Goal: Task Accomplishment & Management: Complete application form

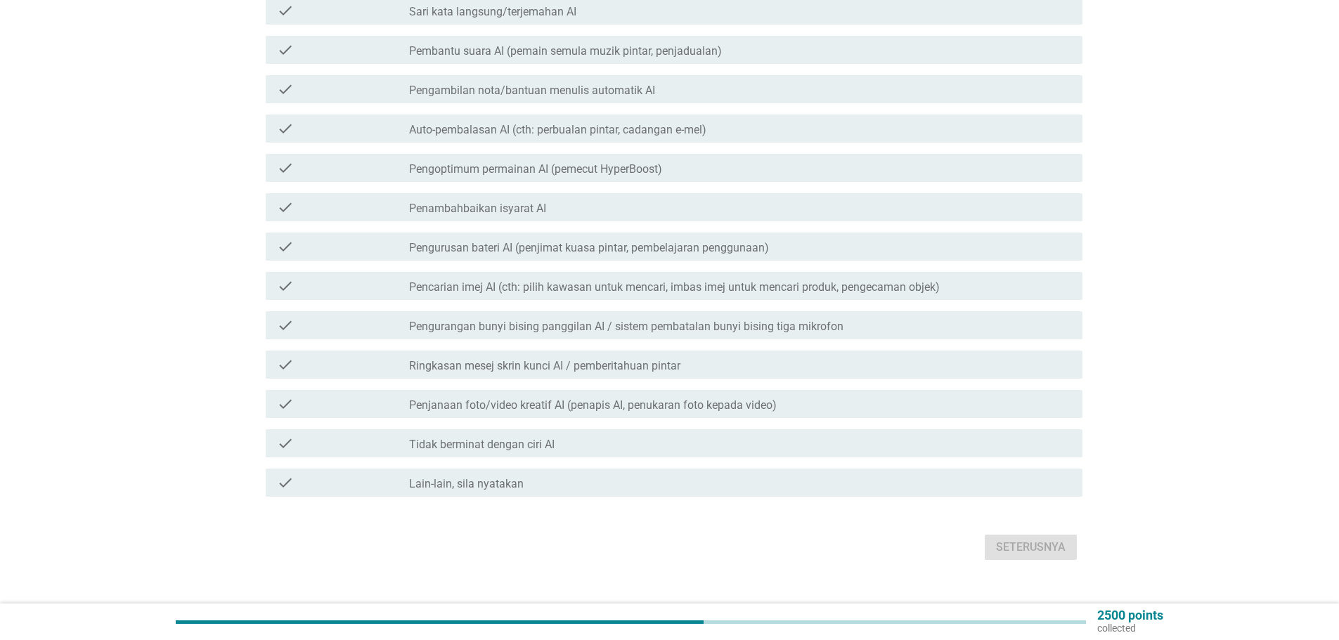
scroll to position [339, 0]
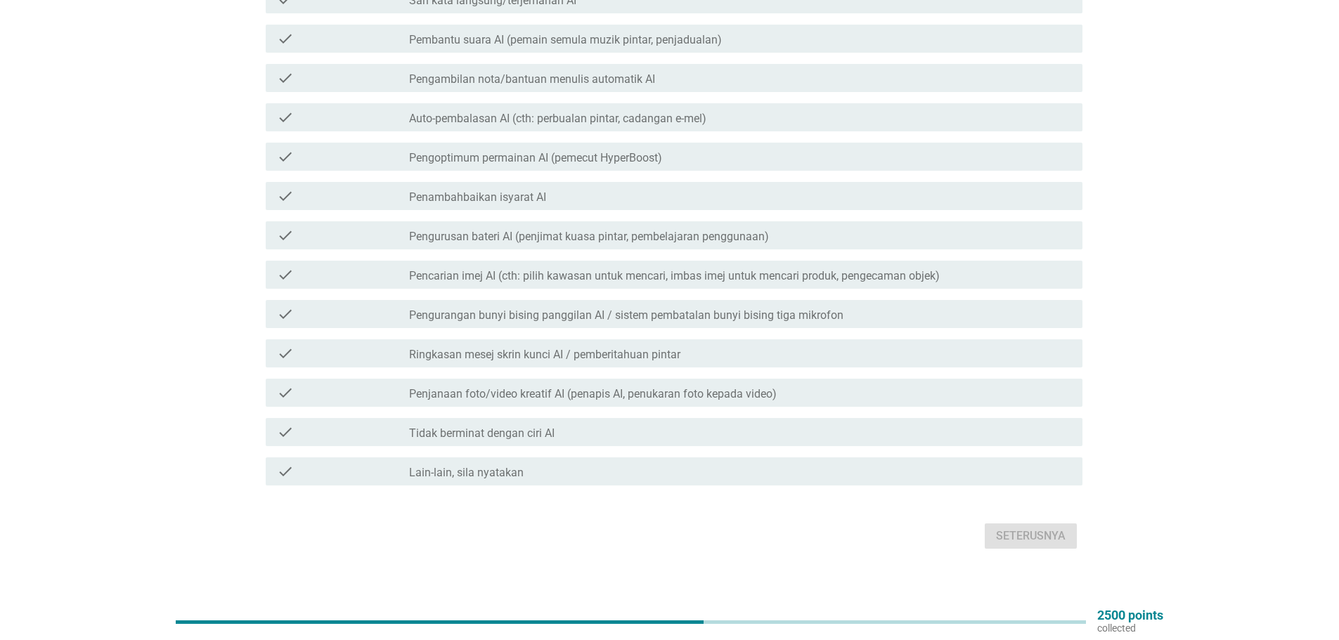
click at [287, 384] on icon "check" at bounding box center [285, 392] width 17 height 17
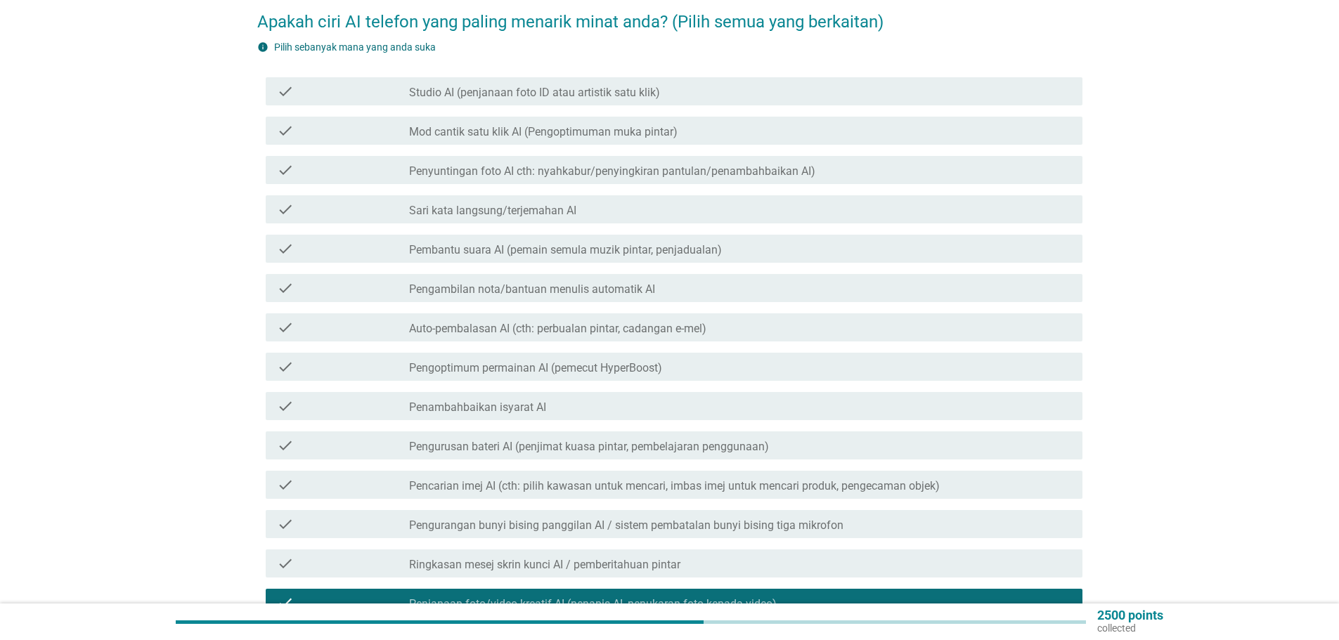
scroll to position [128, 0]
click at [288, 241] on icon "check" at bounding box center [285, 249] width 17 height 17
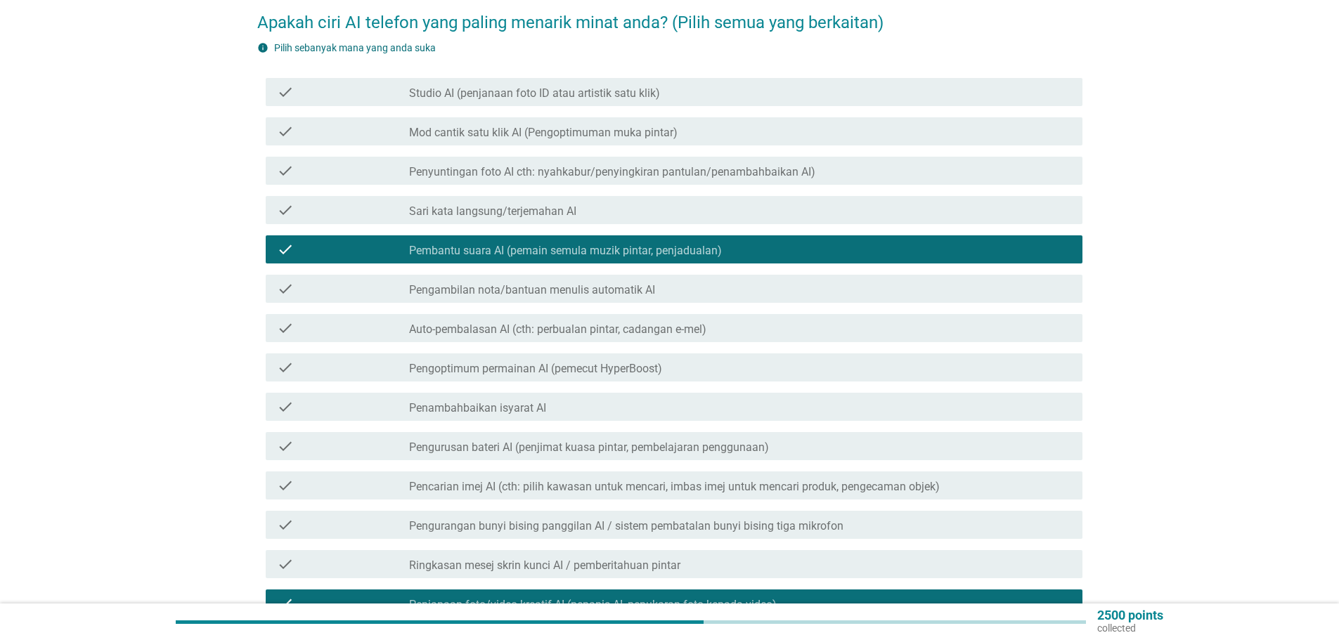
click at [287, 123] on icon "check" at bounding box center [285, 131] width 17 height 17
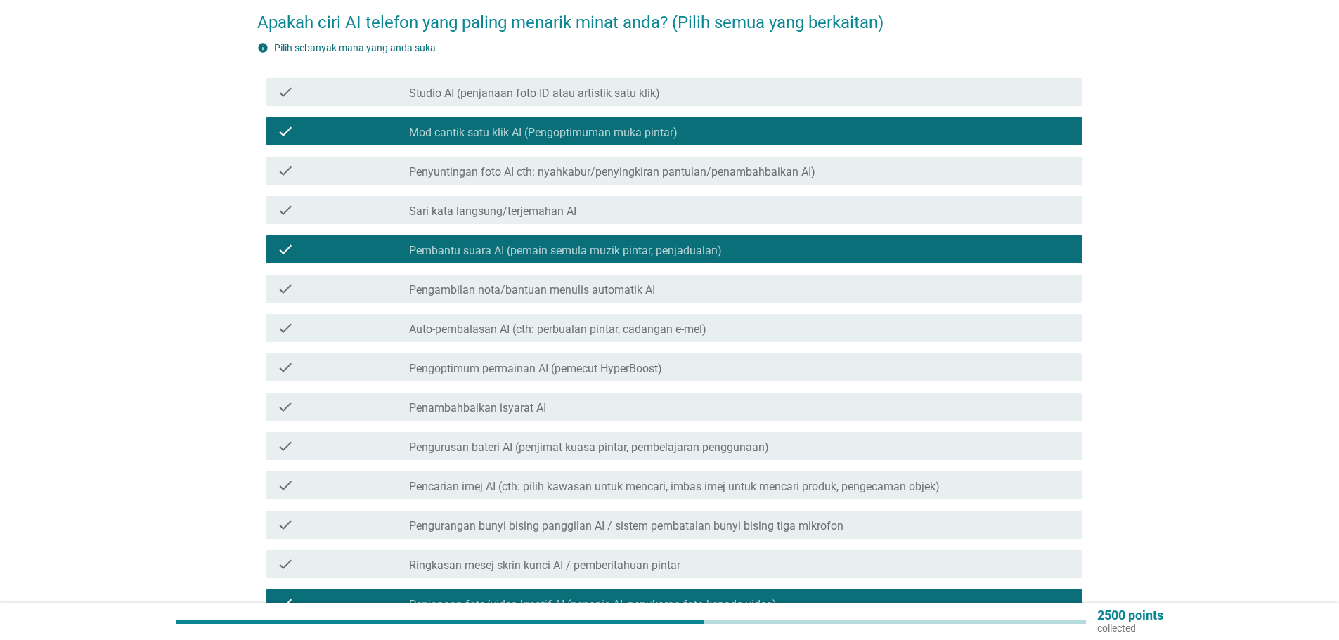
click at [285, 95] on div "check check_box_outline_blank Studio AI (penjanaan foto ID atau artistik satu k…" at bounding box center [669, 91] width 825 height 39
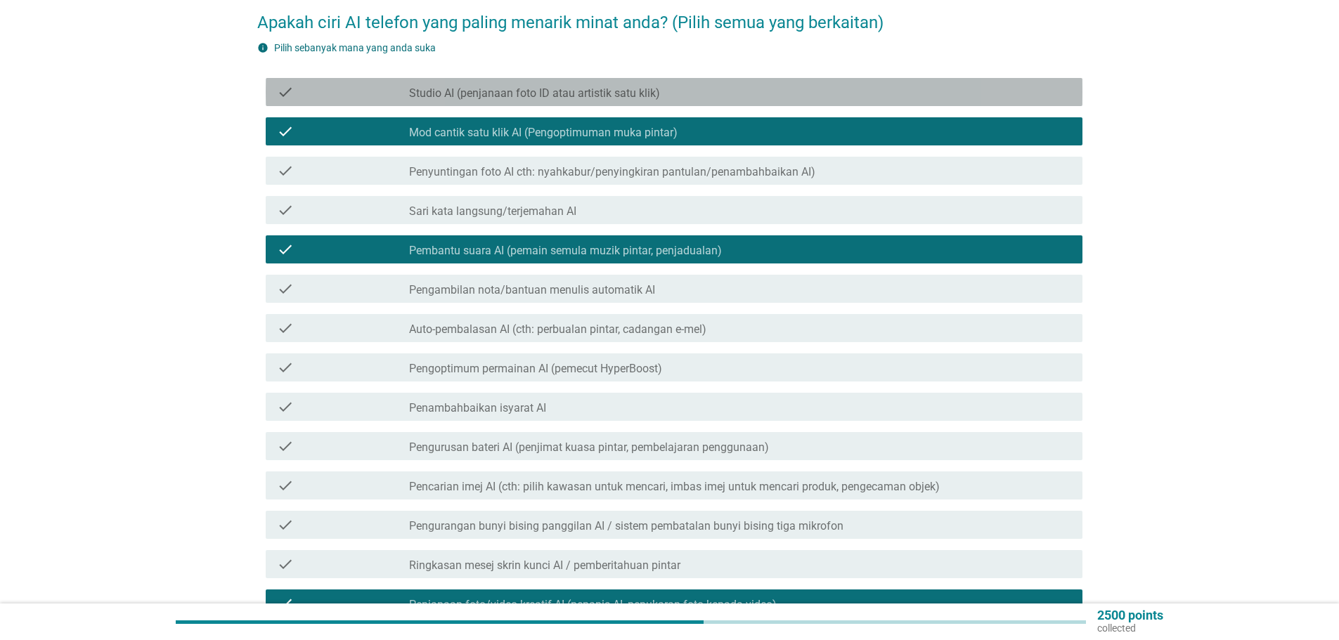
click at [287, 78] on div "check check_box_outline_blank Studio AI (penjanaan foto ID atau artistik satu k…" at bounding box center [674, 92] width 817 height 28
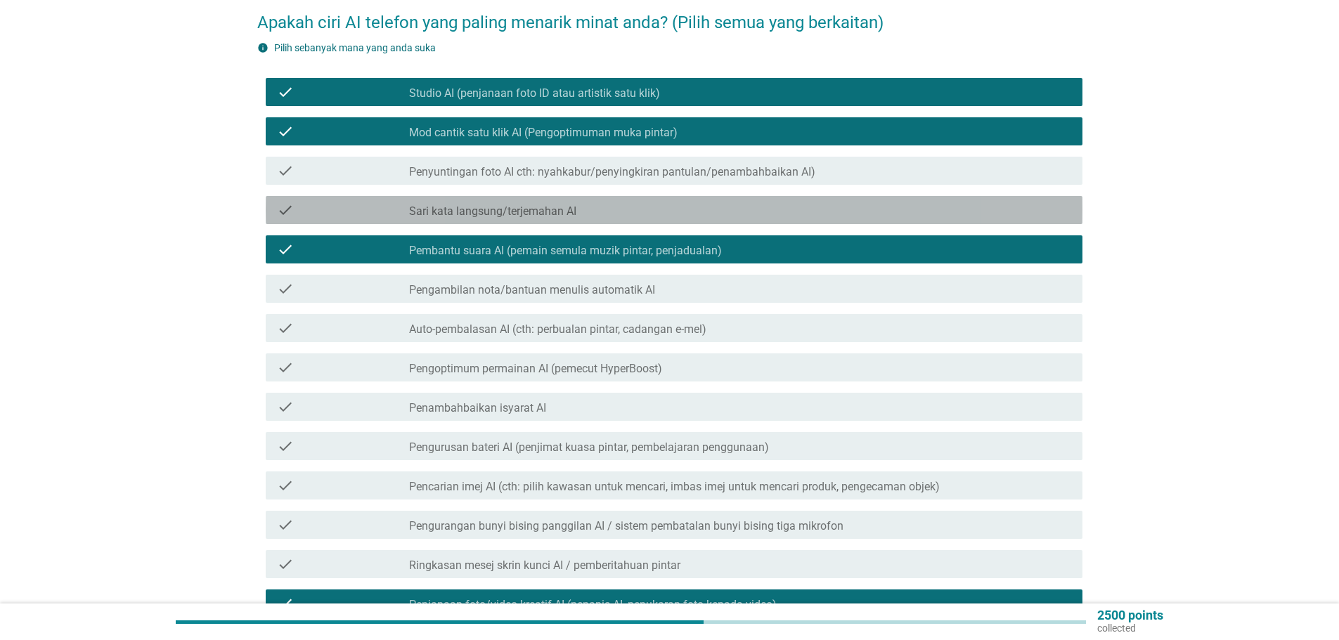
click at [283, 202] on icon "check" at bounding box center [285, 210] width 17 height 17
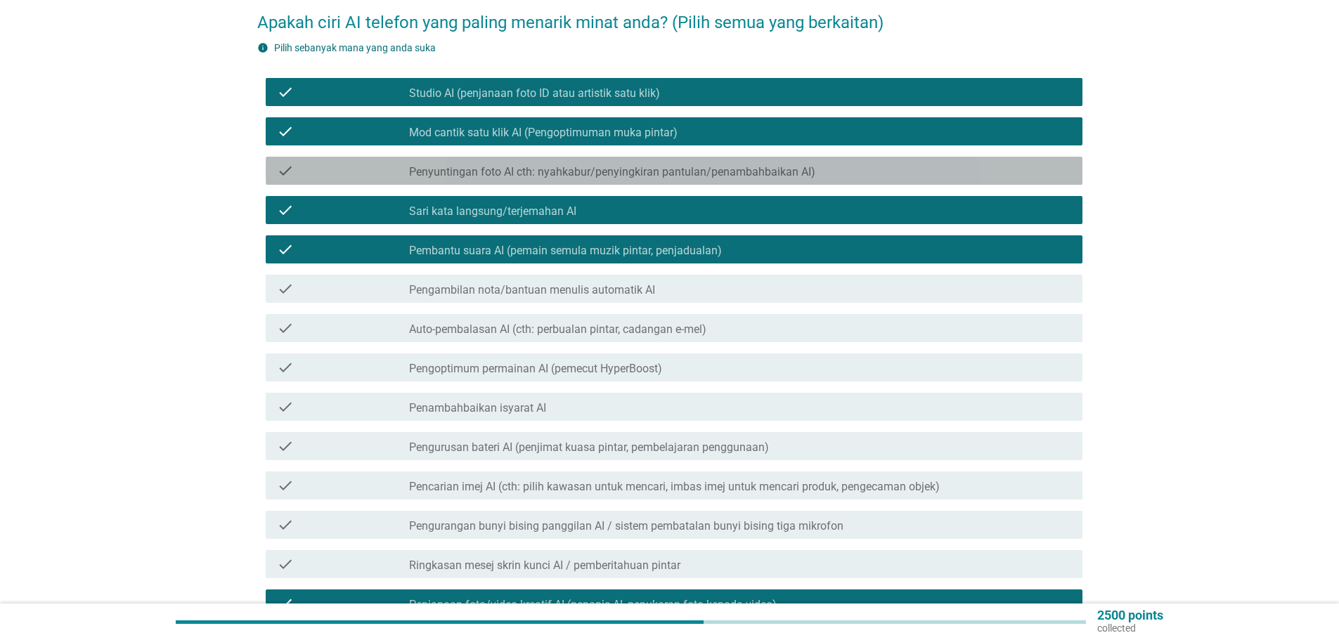
click at [287, 166] on icon "check" at bounding box center [285, 170] width 17 height 17
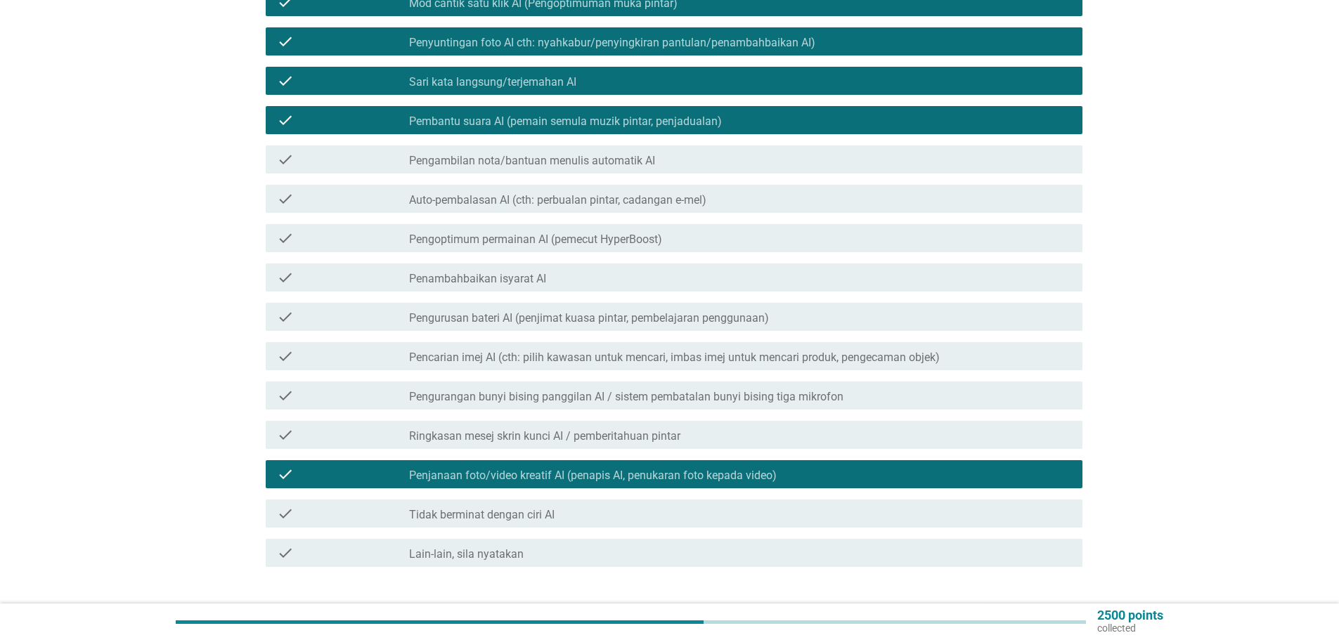
scroll to position [268, 0]
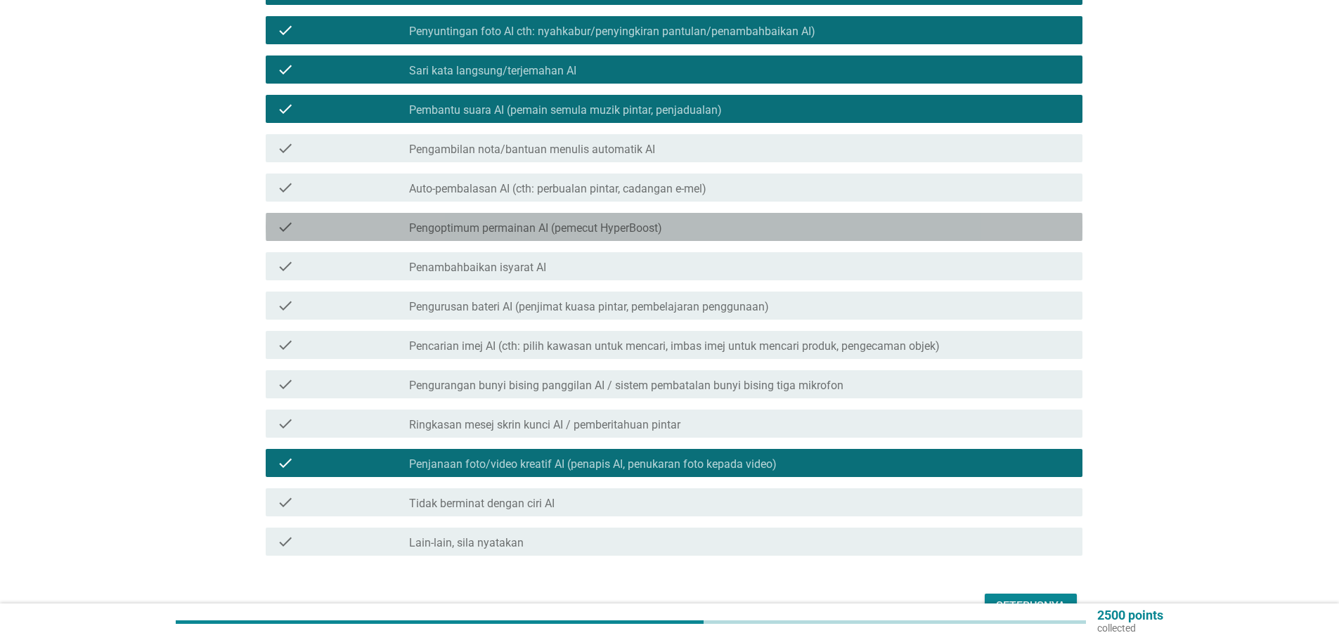
click at [285, 219] on icon "check" at bounding box center [285, 227] width 17 height 17
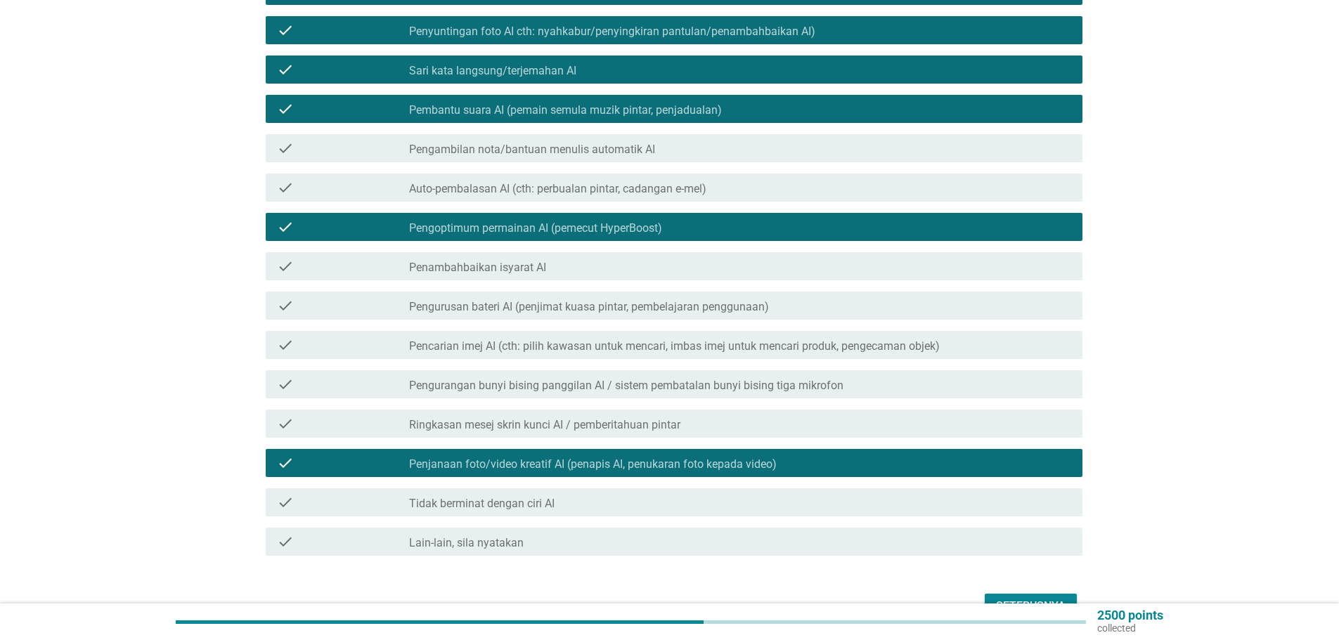
click at [285, 258] on icon "check" at bounding box center [285, 266] width 17 height 17
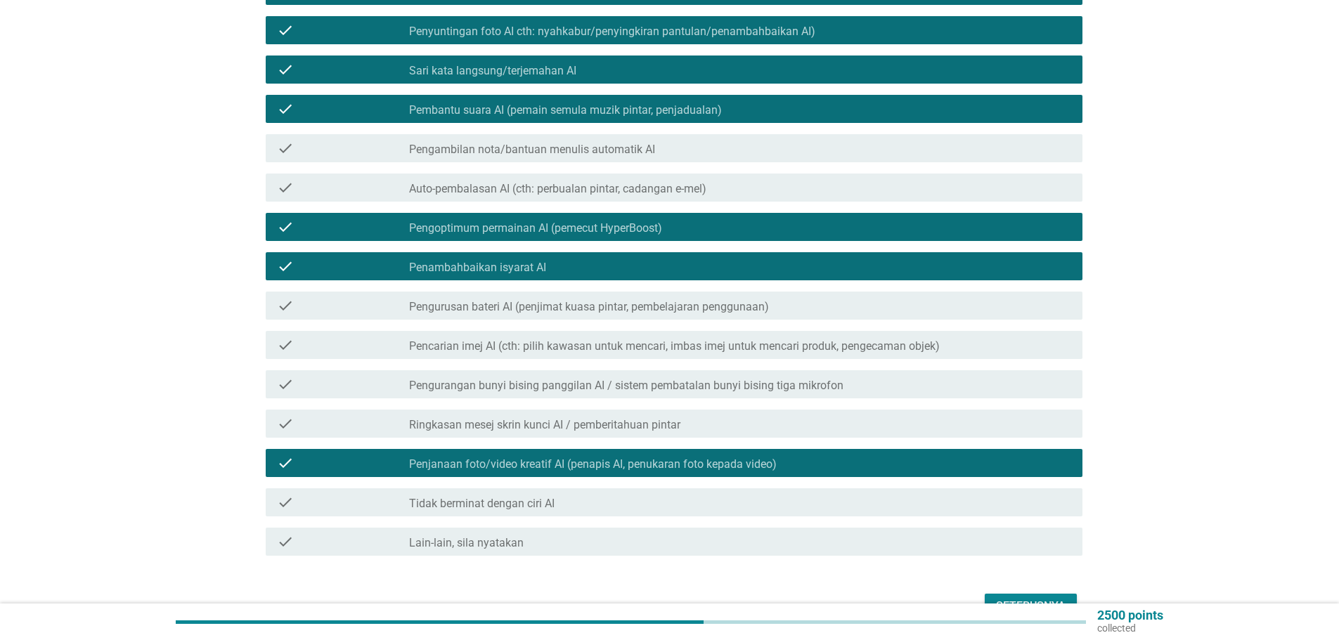
scroll to position [339, 0]
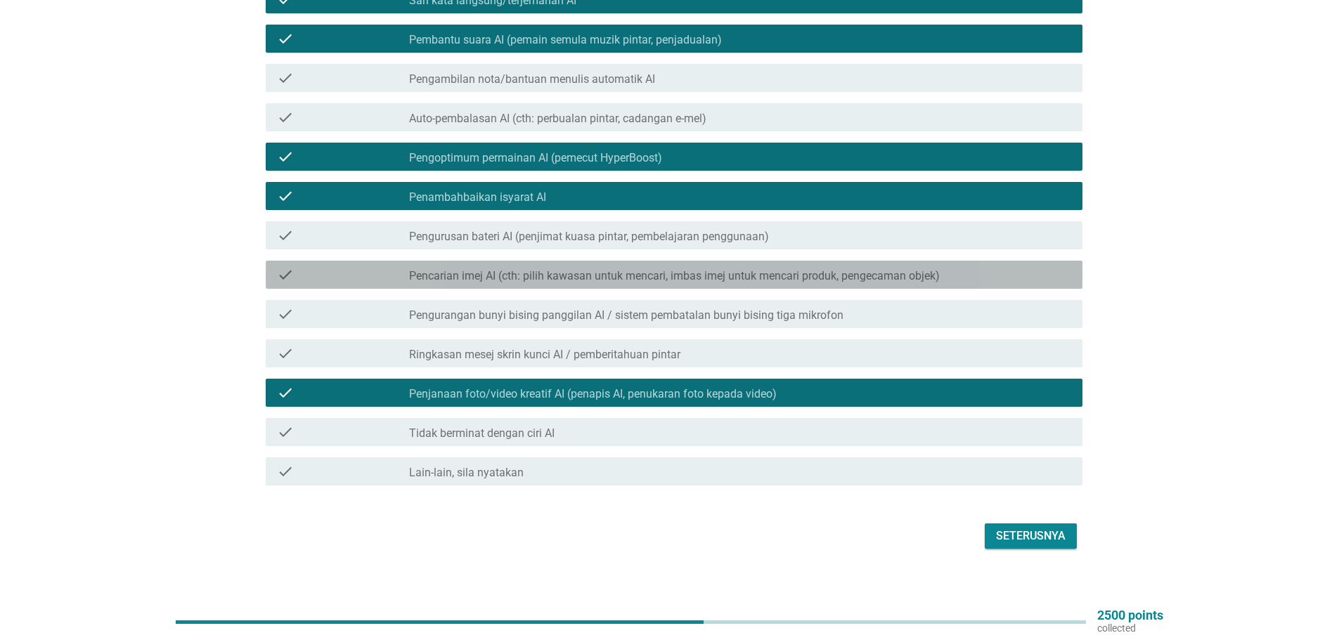
click at [277, 266] on icon "check" at bounding box center [285, 274] width 17 height 17
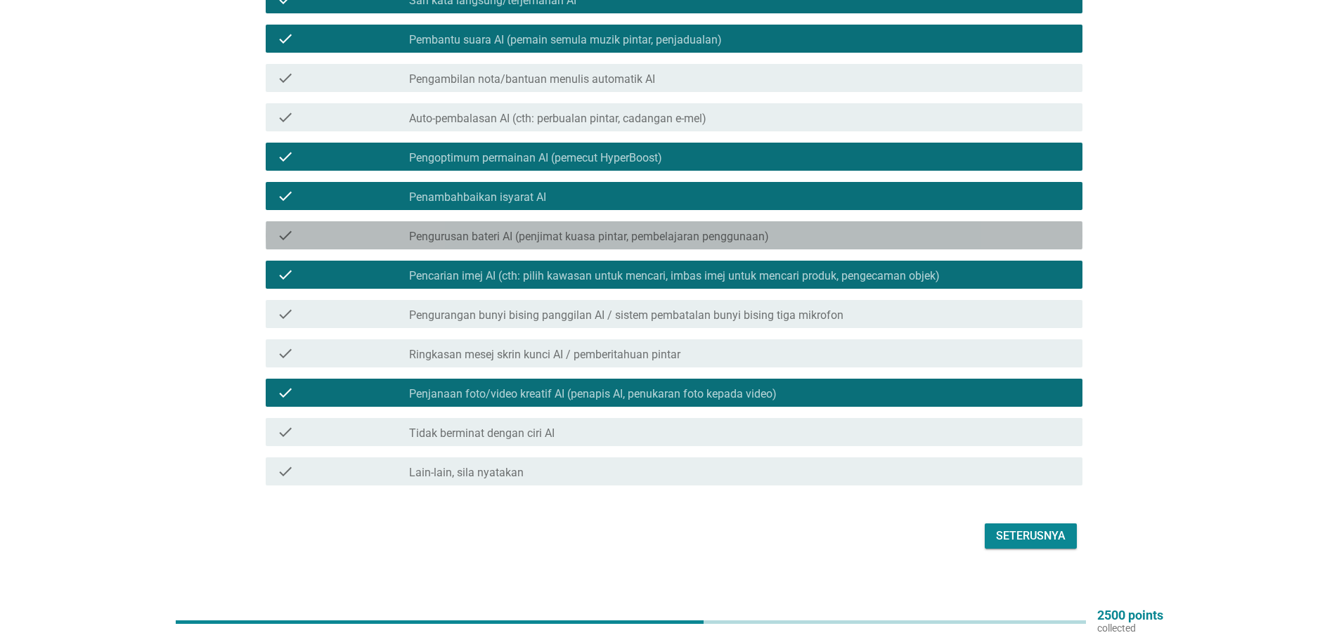
click at [277, 235] on div "check check_box_outline_blank Pengurusan bateri AI (penjimat kuasa pintar, pemb…" at bounding box center [674, 235] width 817 height 28
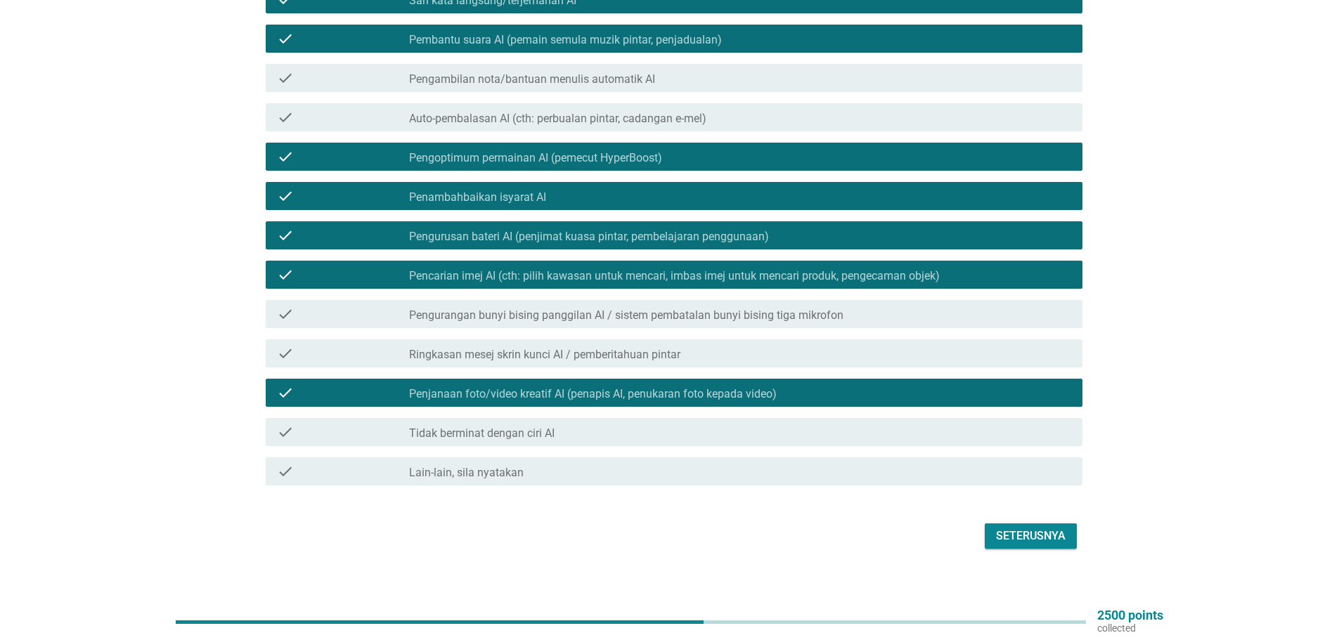
click at [1044, 530] on div "Seterusnya" at bounding box center [1031, 536] width 70 height 17
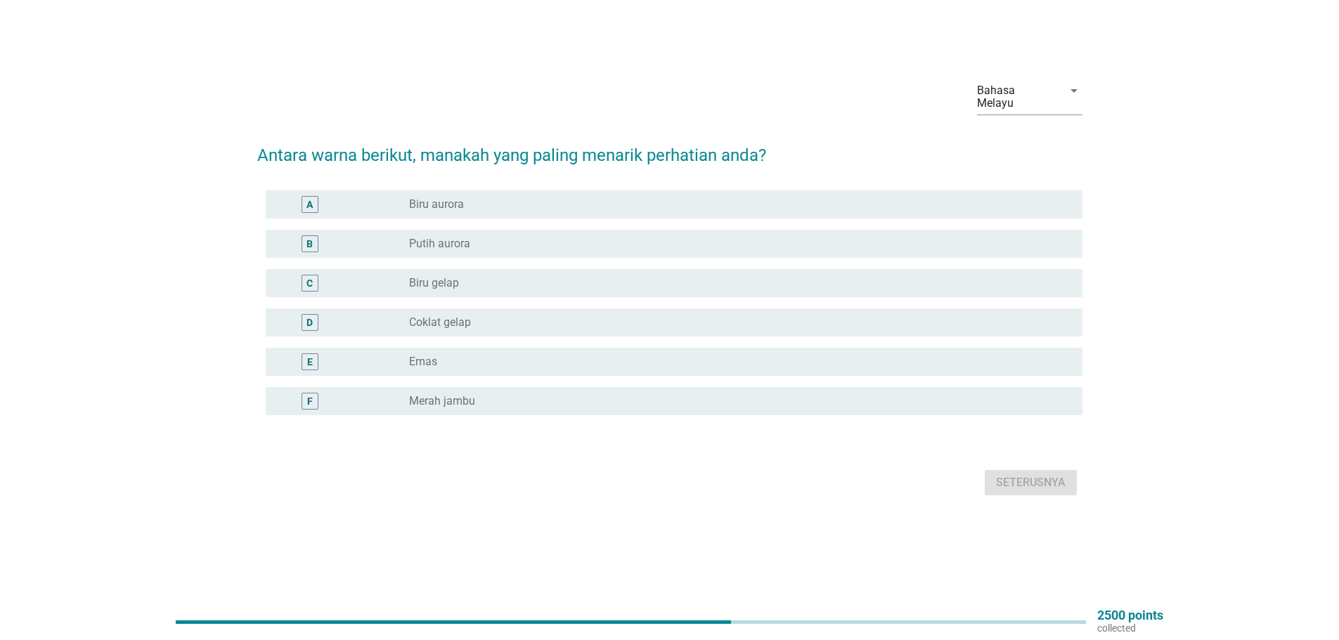
scroll to position [0, 0]
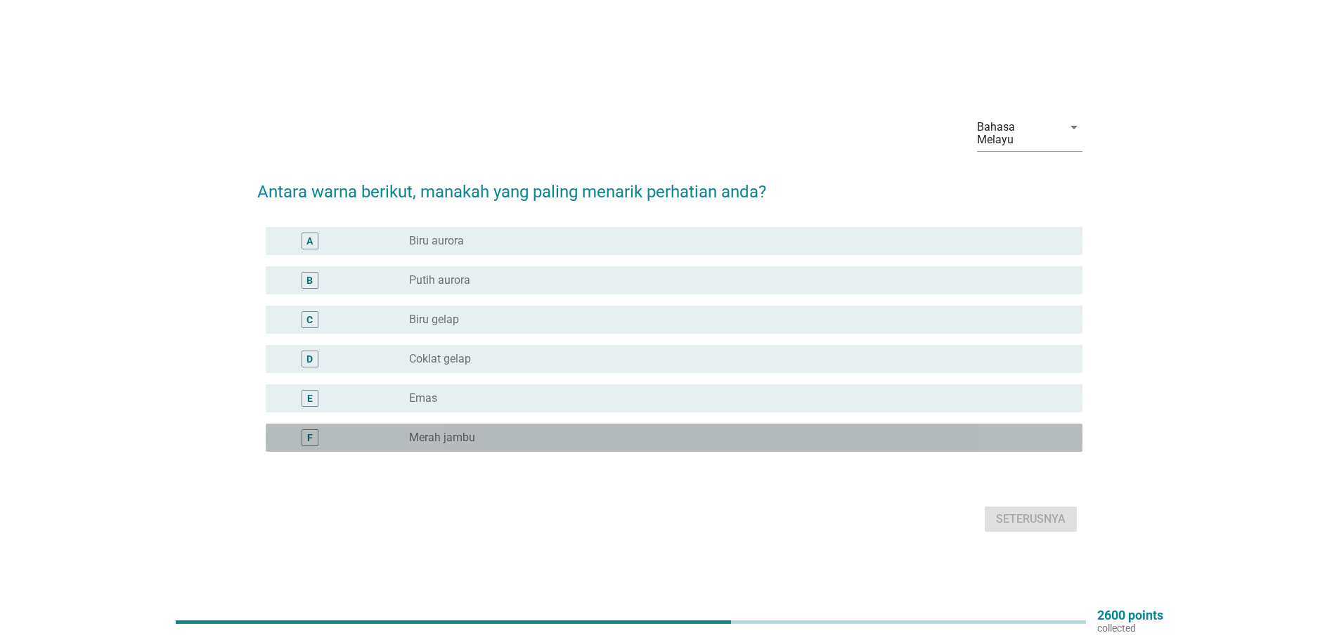
click at [320, 436] on div "F" at bounding box center [310, 437] width 66 height 17
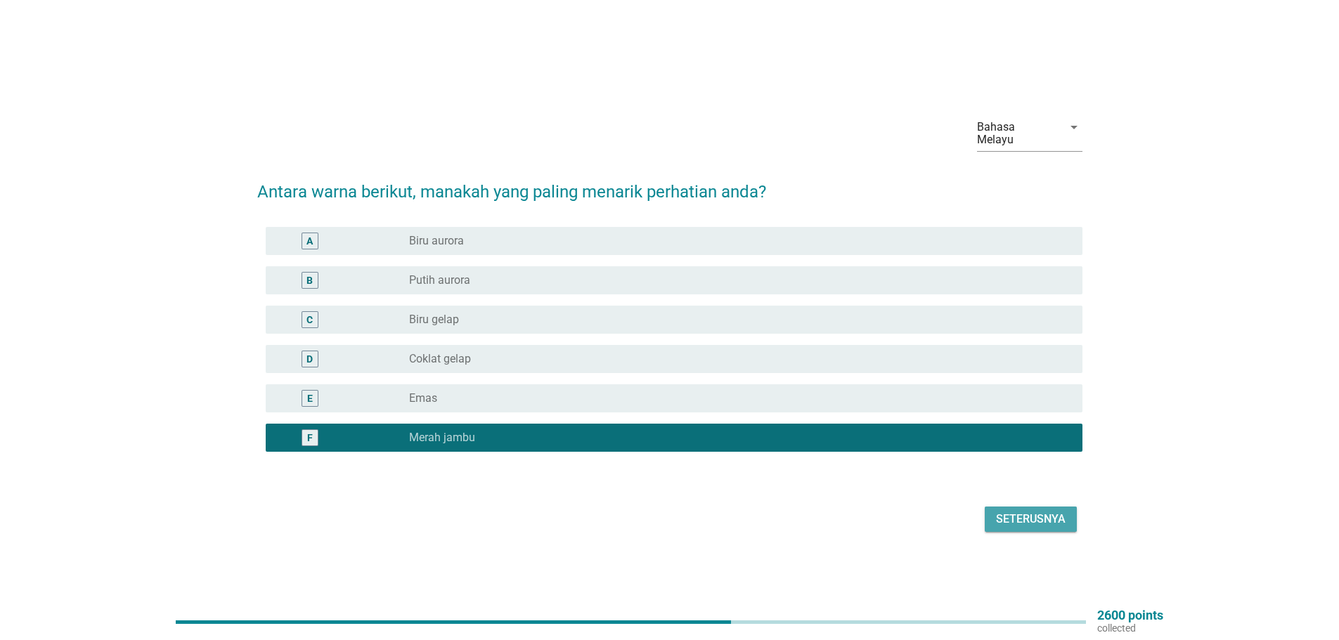
click at [1036, 512] on div "Seterusnya" at bounding box center [1031, 519] width 70 height 17
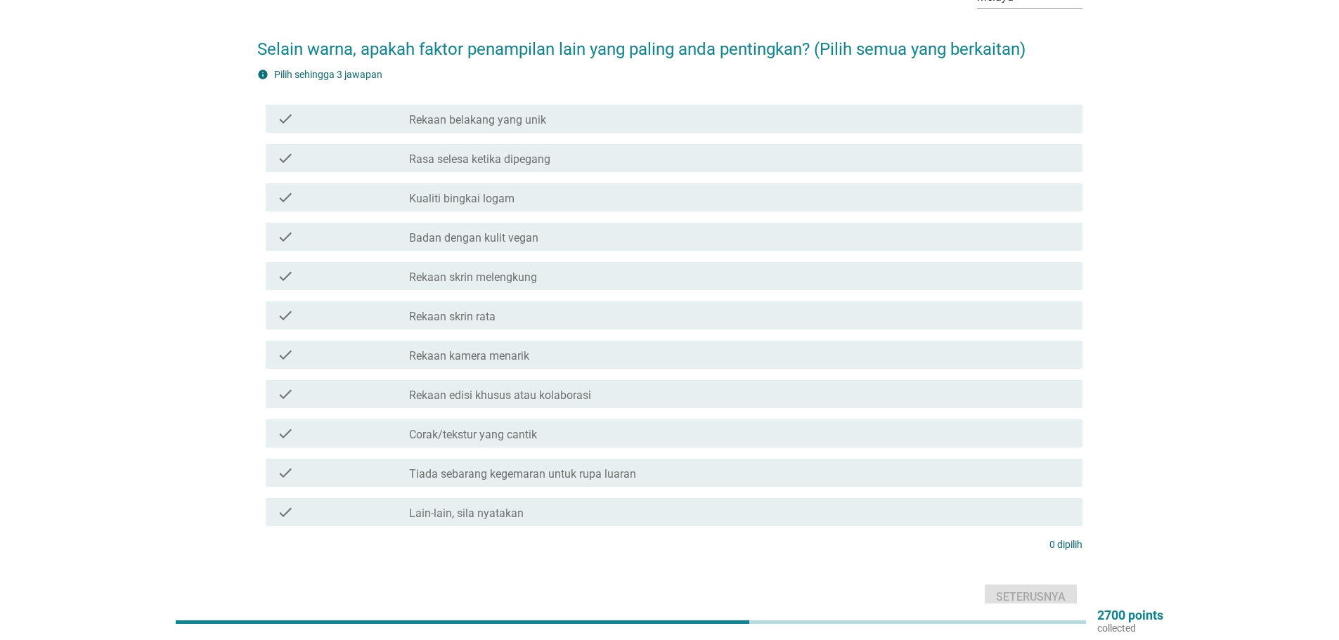
scroll to position [70, 0]
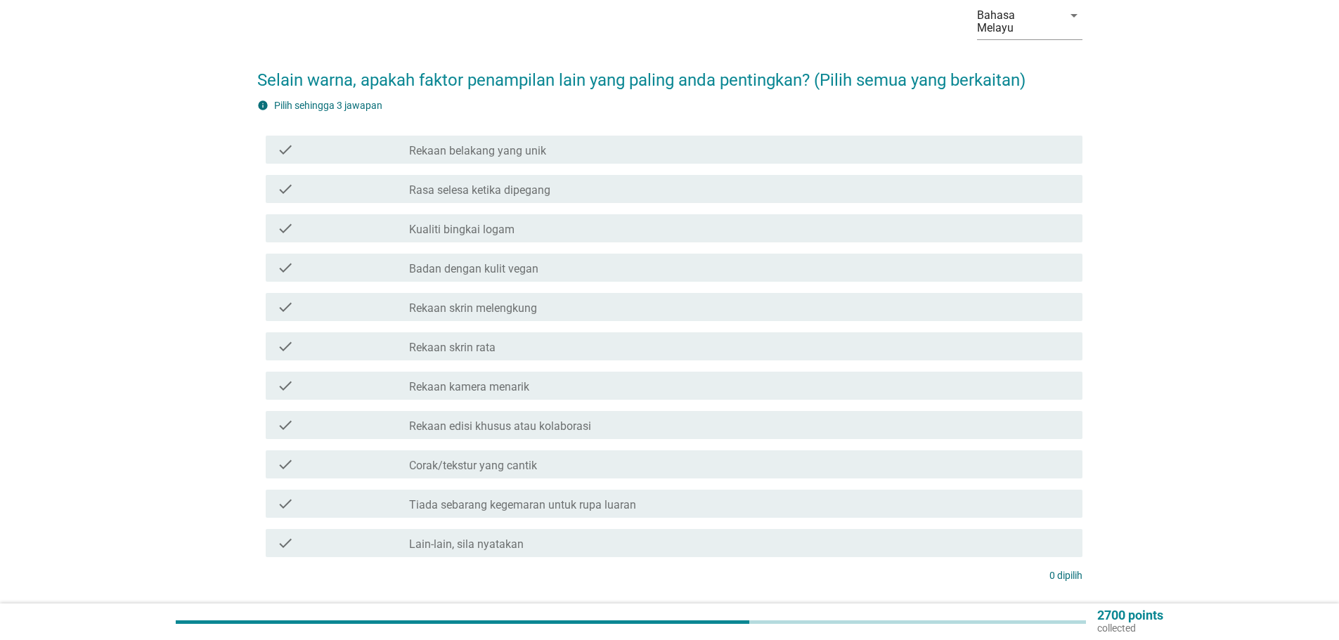
click at [462, 341] on label "Rekaan skrin rata" at bounding box center [452, 348] width 86 height 14
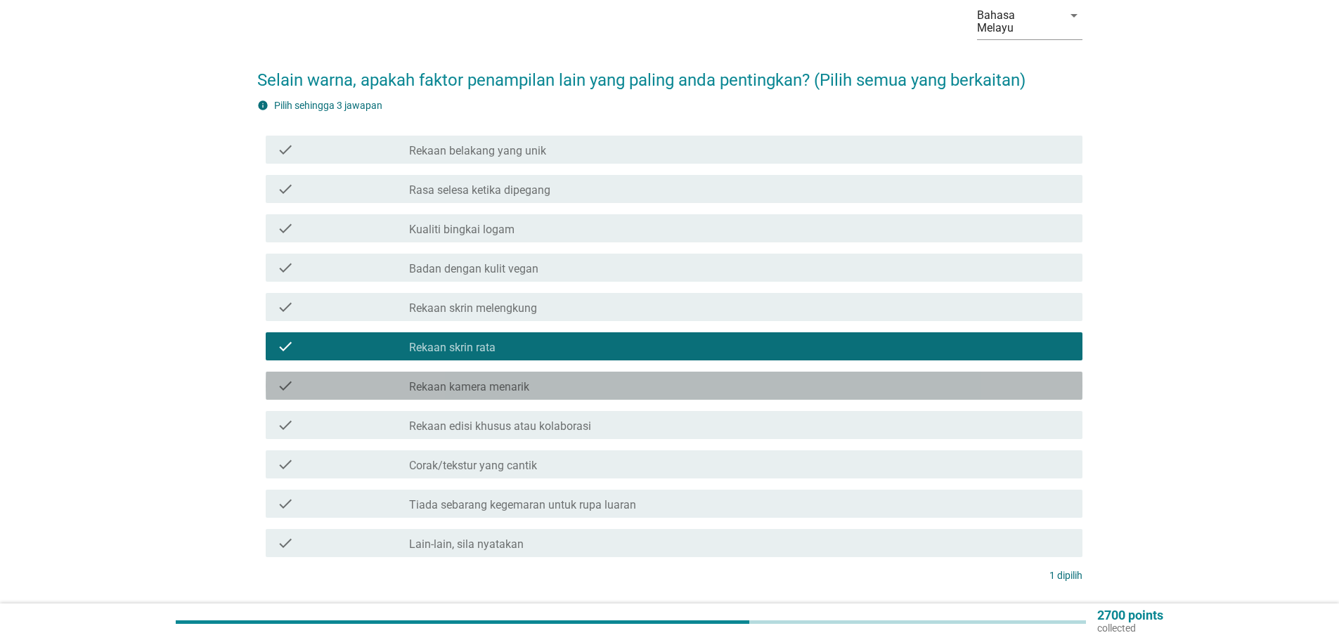
click at [452, 380] on label "Rekaan kamera menarik" at bounding box center [469, 387] width 120 height 14
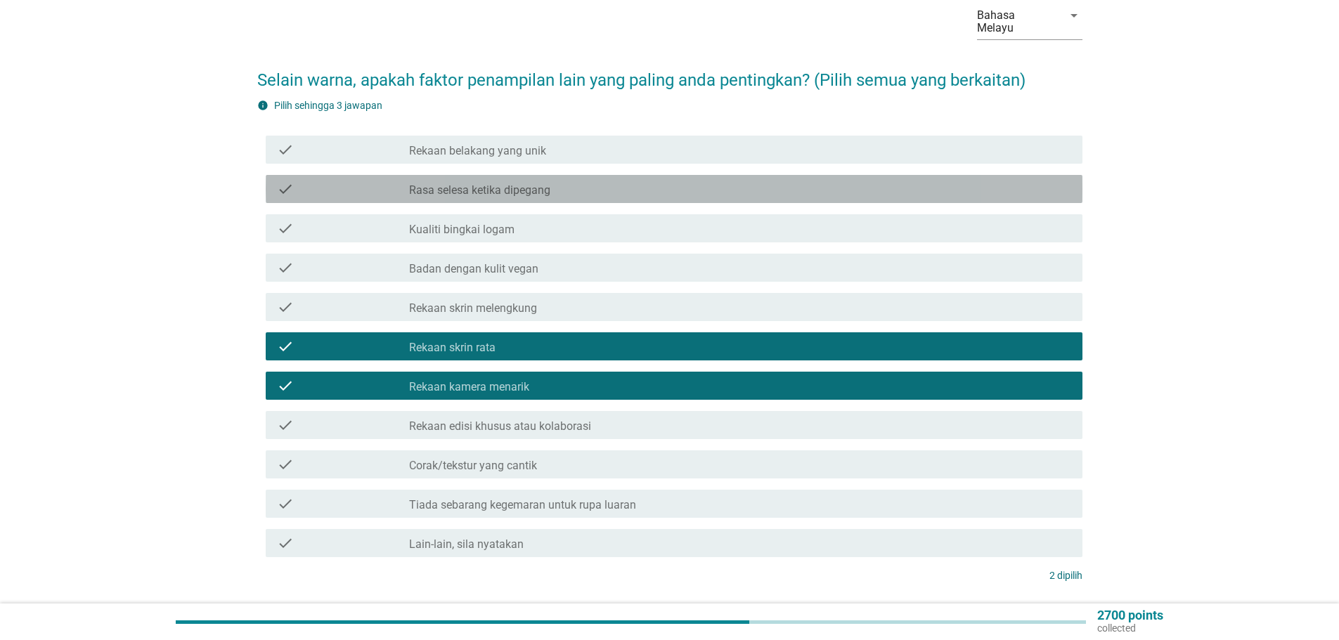
click at [473, 181] on div "check_box_outline_blank Rasa selesa ketika dipegang" at bounding box center [740, 189] width 662 height 17
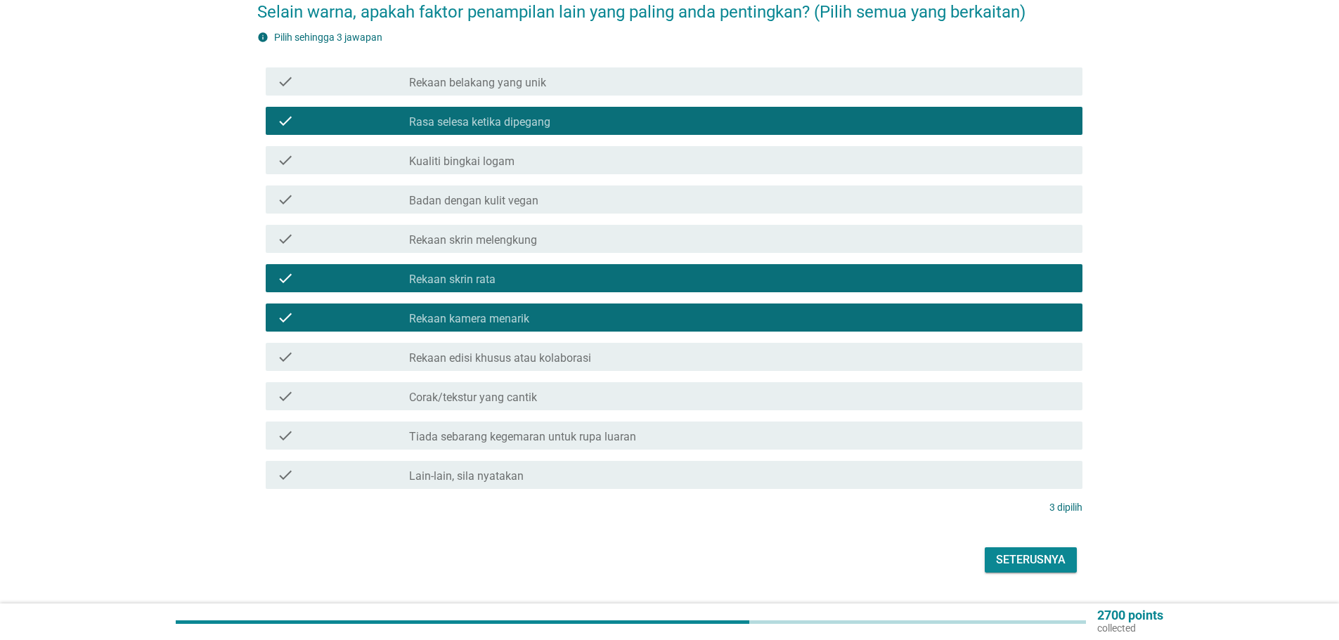
scroll to position [141, 0]
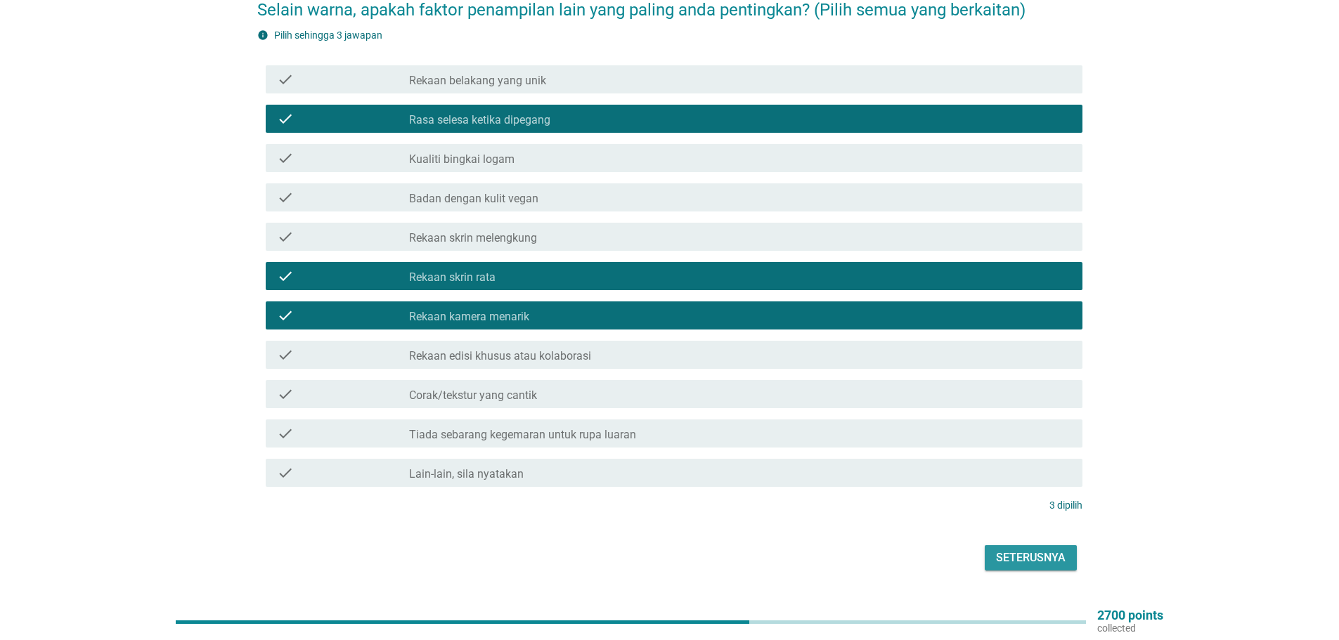
drag, startPoint x: 1050, startPoint y: 552, endPoint x: 1056, endPoint y: 545, distance: 8.5
click at [1050, 551] on div "Seterusnya" at bounding box center [1031, 558] width 70 height 17
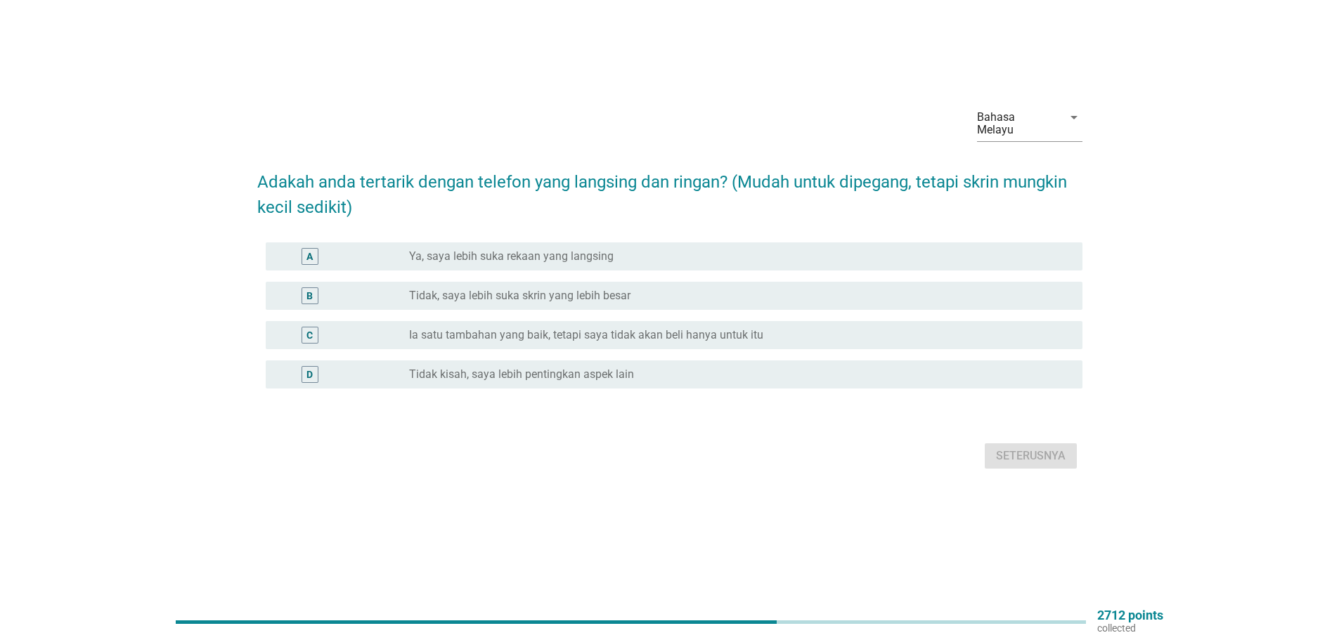
scroll to position [0, 0]
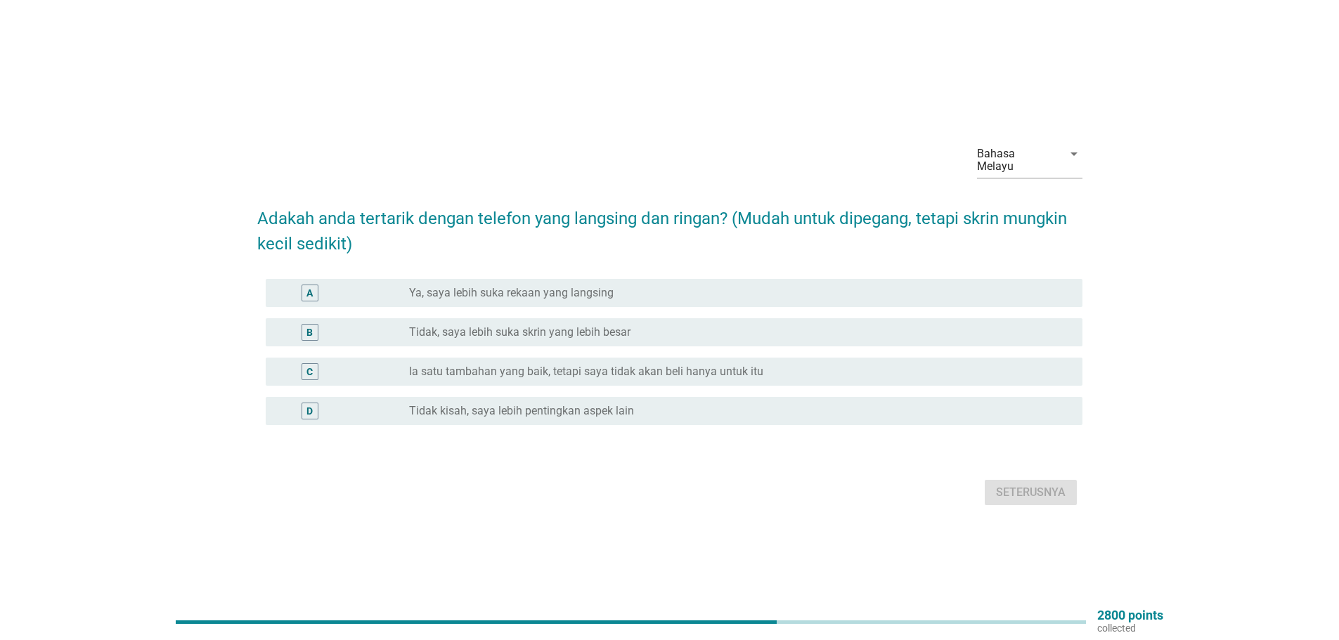
click at [485, 291] on label "Ya, saya lebih suka rekaan yang langsing" at bounding box center [511, 293] width 204 height 14
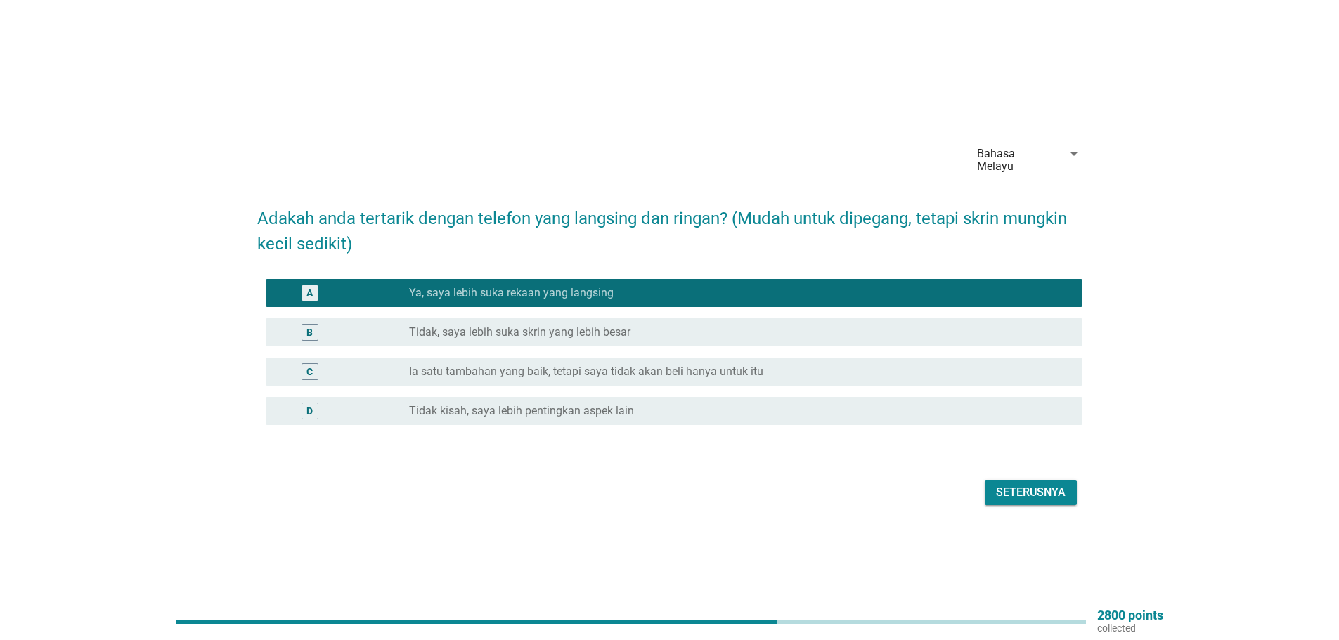
click at [1036, 486] on div "Seterusnya" at bounding box center [1031, 492] width 70 height 17
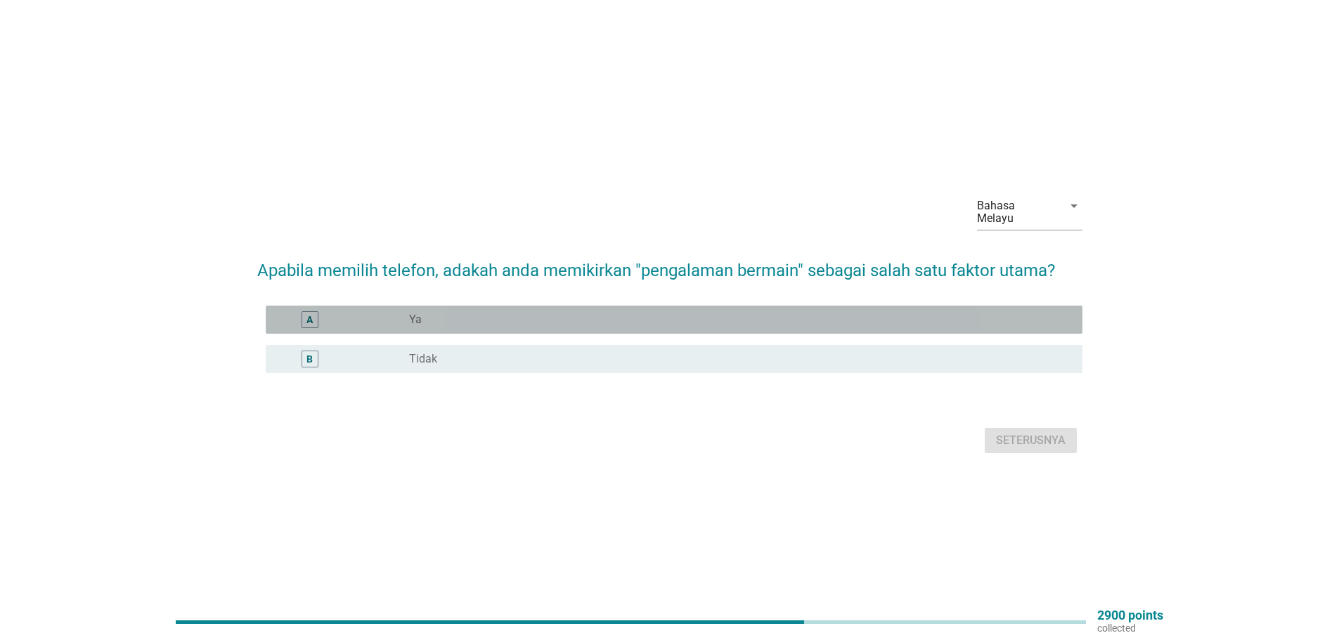
click at [540, 318] on div "radio_button_unchecked Ya" at bounding box center [734, 320] width 651 height 14
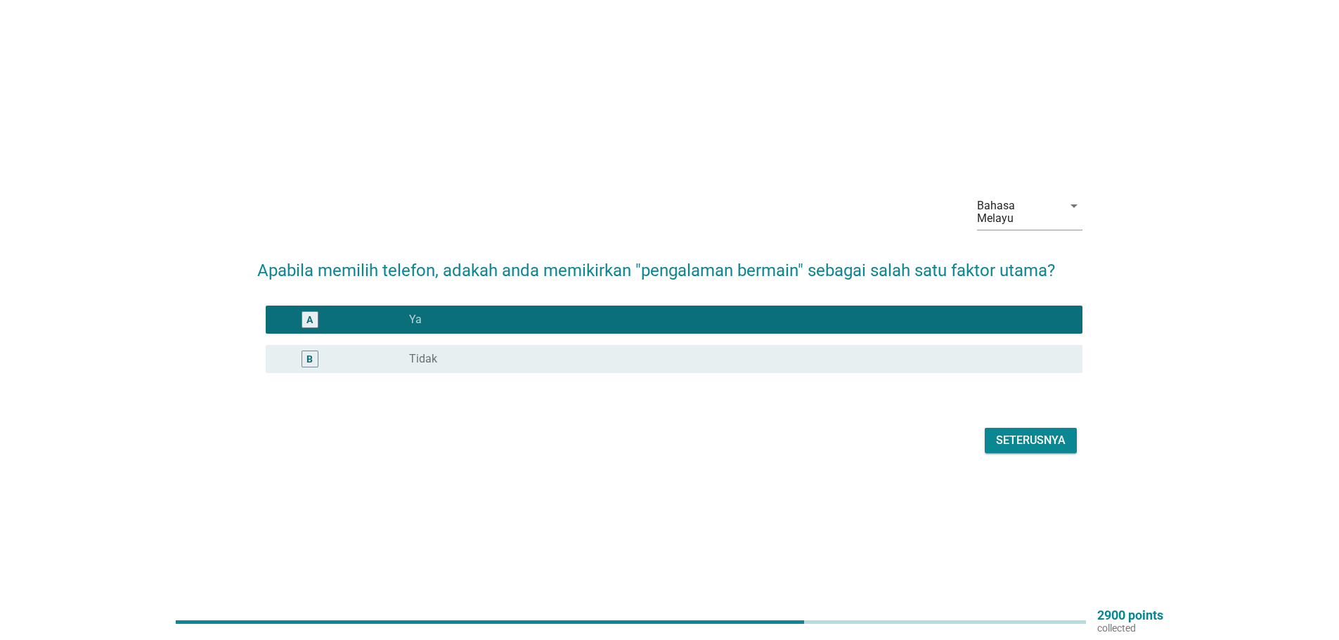
click at [1017, 434] on div "Seterusnya" at bounding box center [1031, 440] width 70 height 17
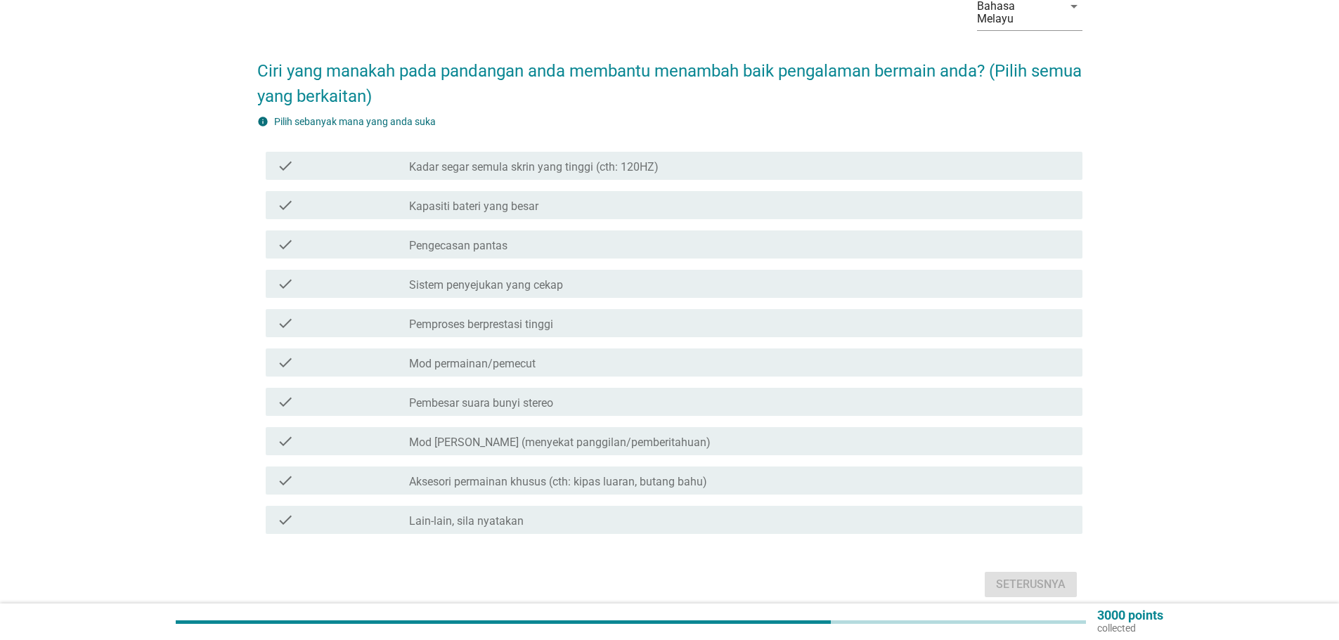
scroll to position [128, 0]
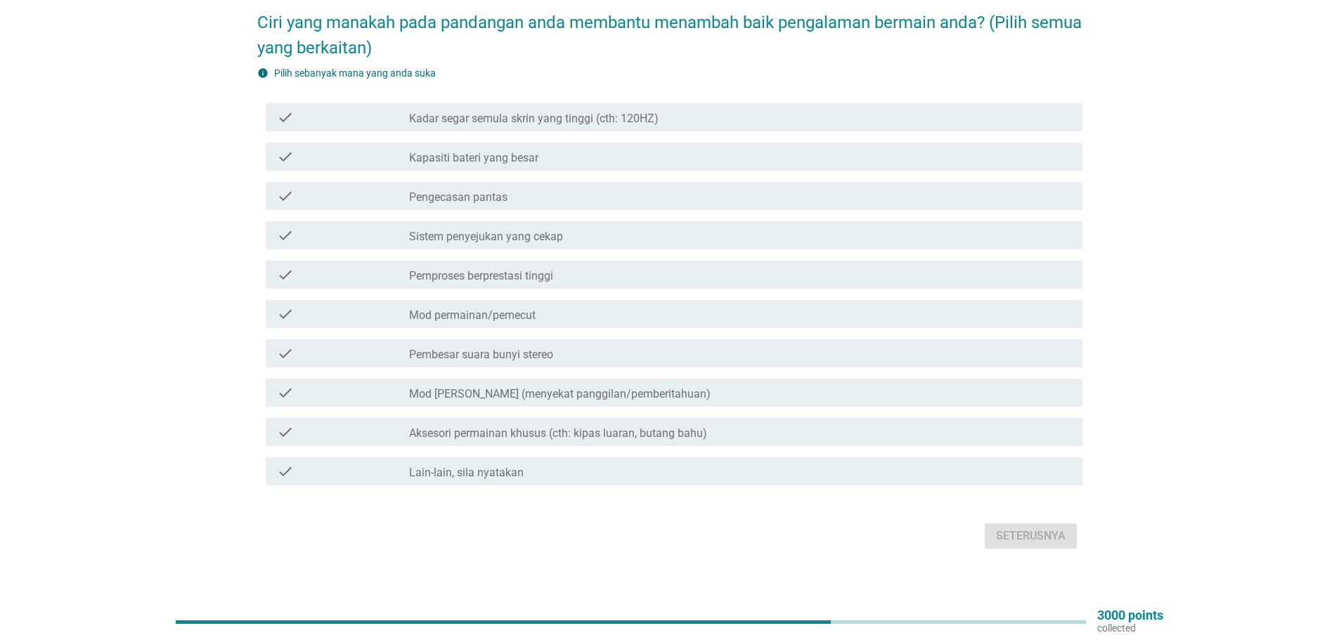
click at [551, 148] on div "check_box_outline_blank Kapasiti bateri yang besar" at bounding box center [740, 156] width 662 height 17
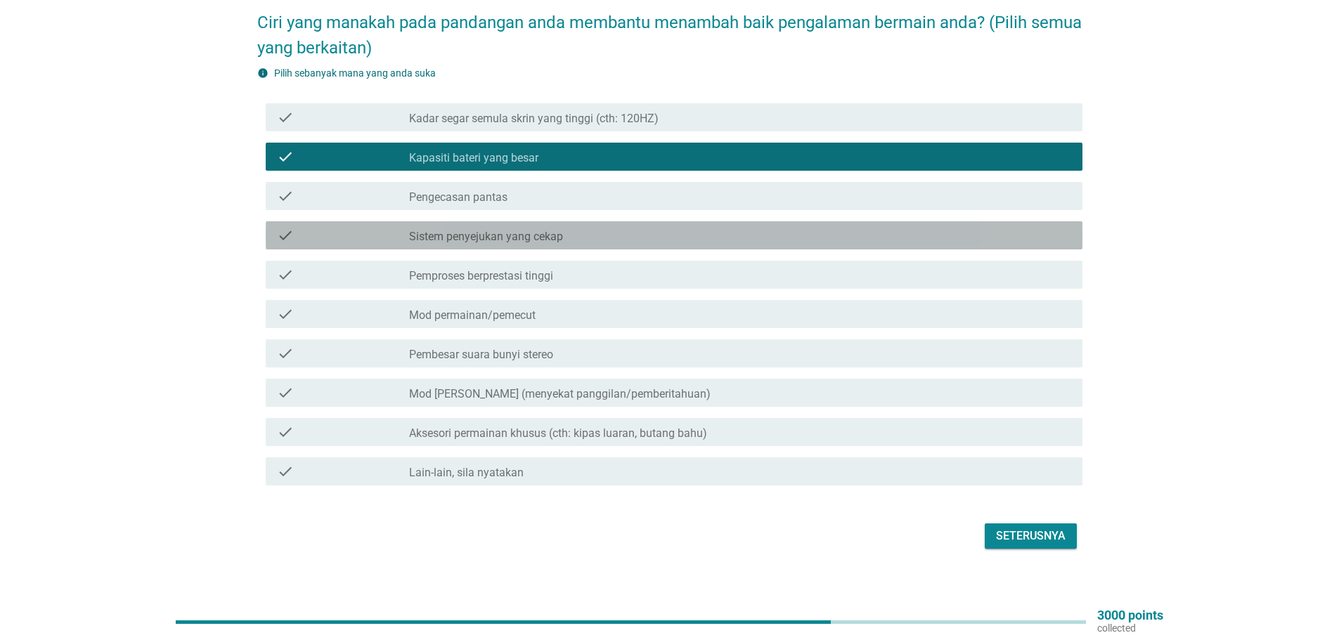
click at [543, 230] on label "Sistem penyejukan yang cekap" at bounding box center [486, 237] width 154 height 14
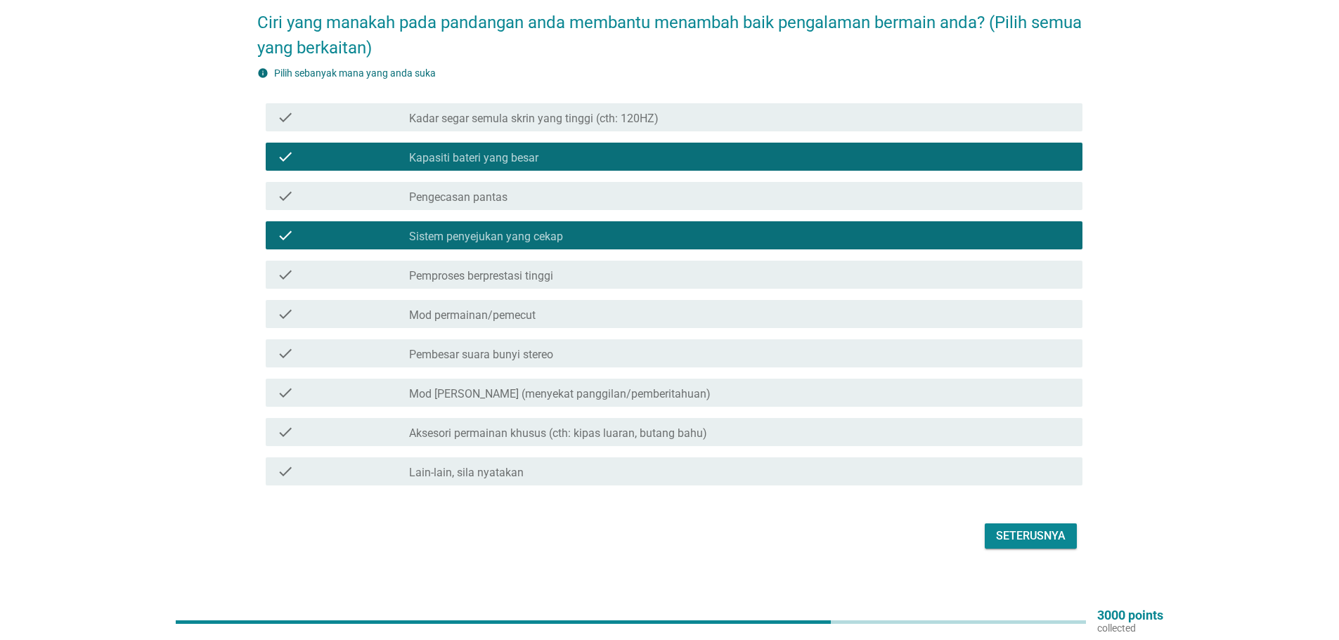
click at [506, 309] on label "Mod permainan/pemecut" at bounding box center [472, 316] width 126 height 14
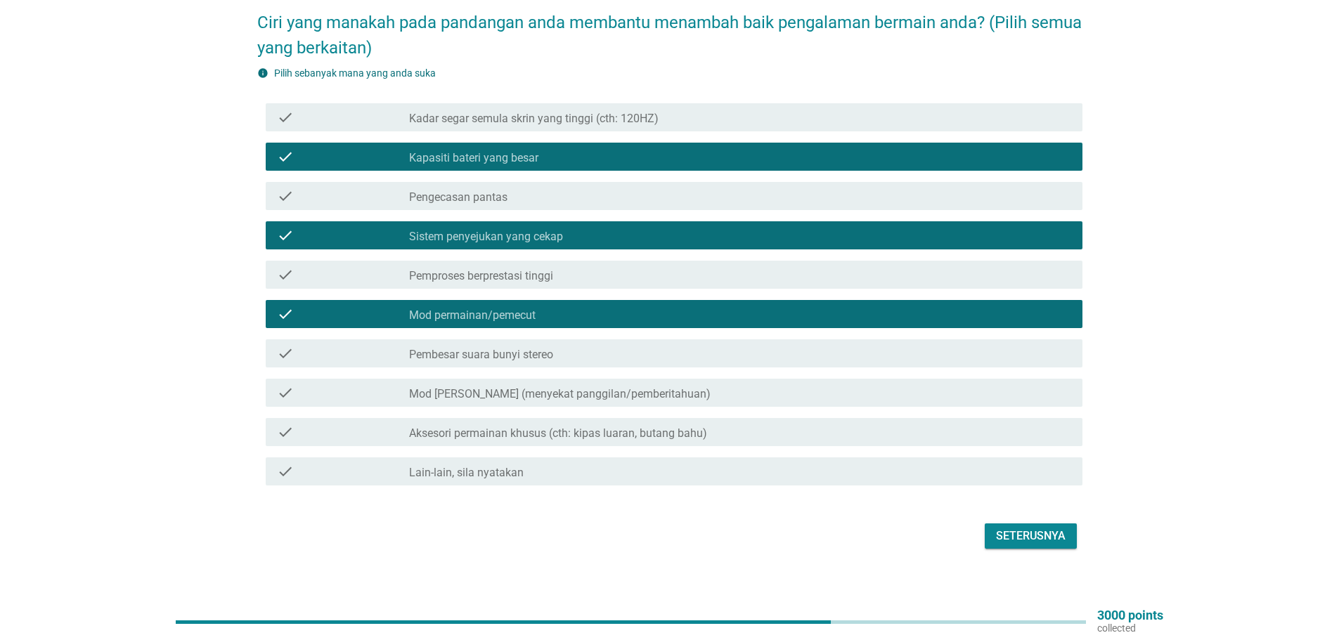
click at [512, 269] on label "Pemproses berprestasi tinggi" at bounding box center [481, 276] width 144 height 14
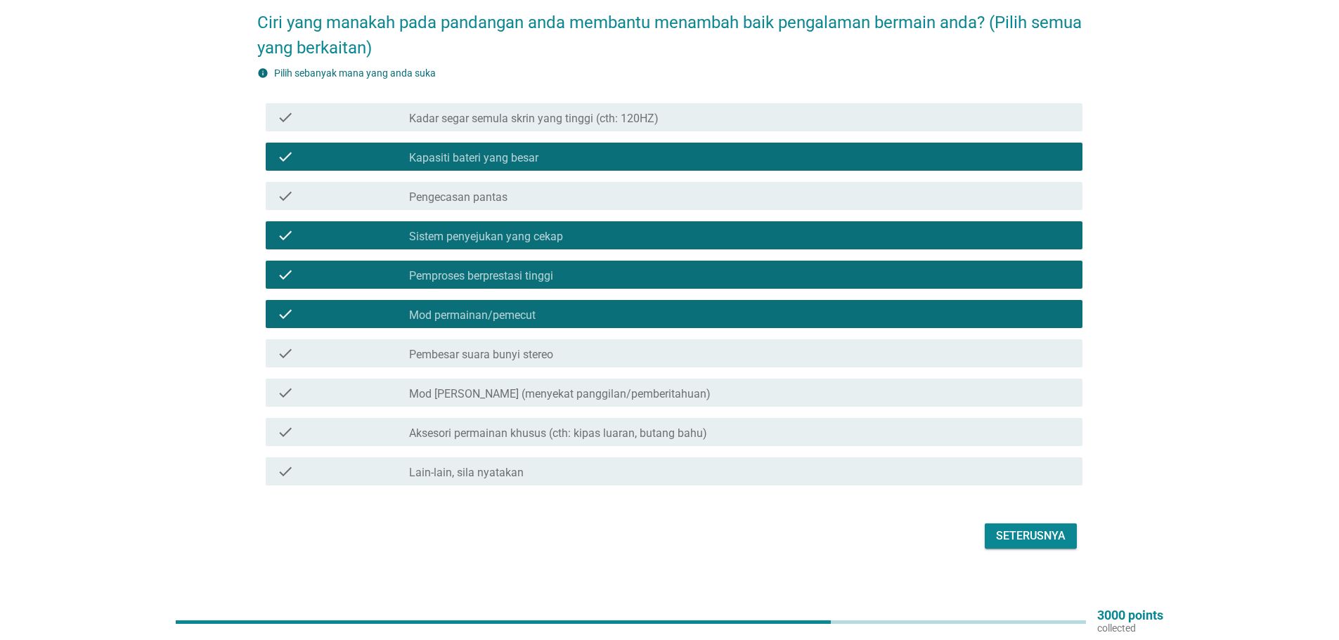
click at [483, 182] on div "check check_box_outline_blank Pengecasan pantas" at bounding box center [674, 196] width 817 height 28
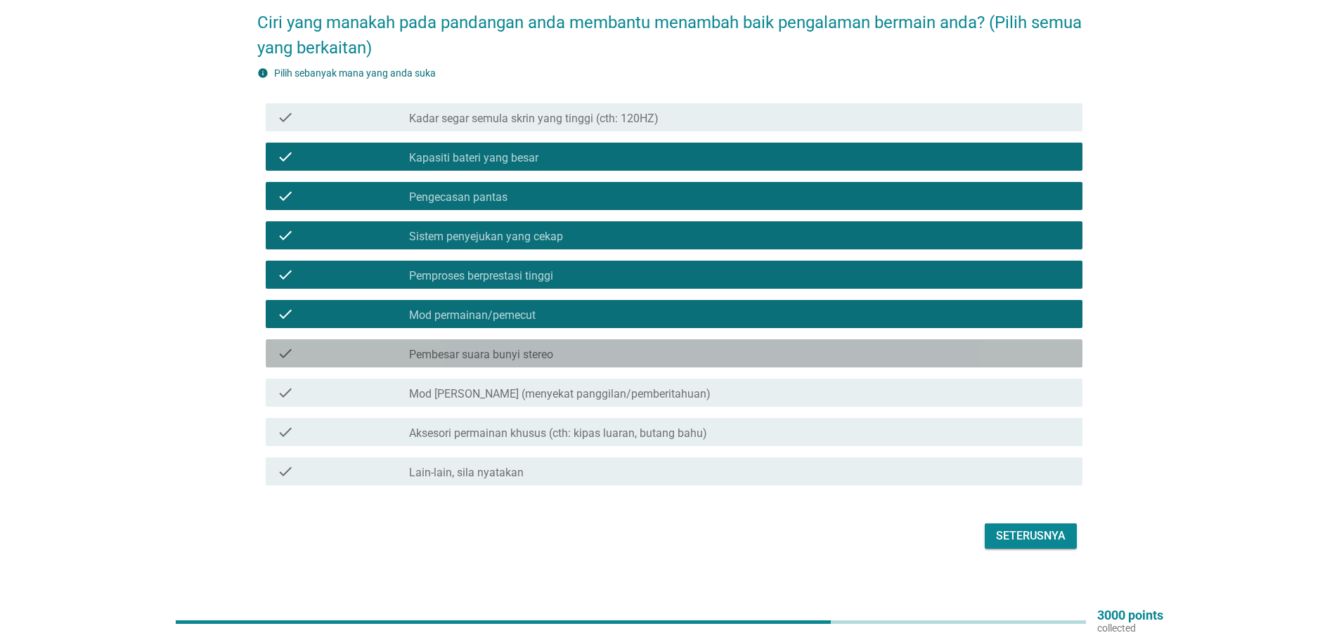
click at [470, 348] on label "Pembesar suara bunyi stereo" at bounding box center [481, 355] width 144 height 14
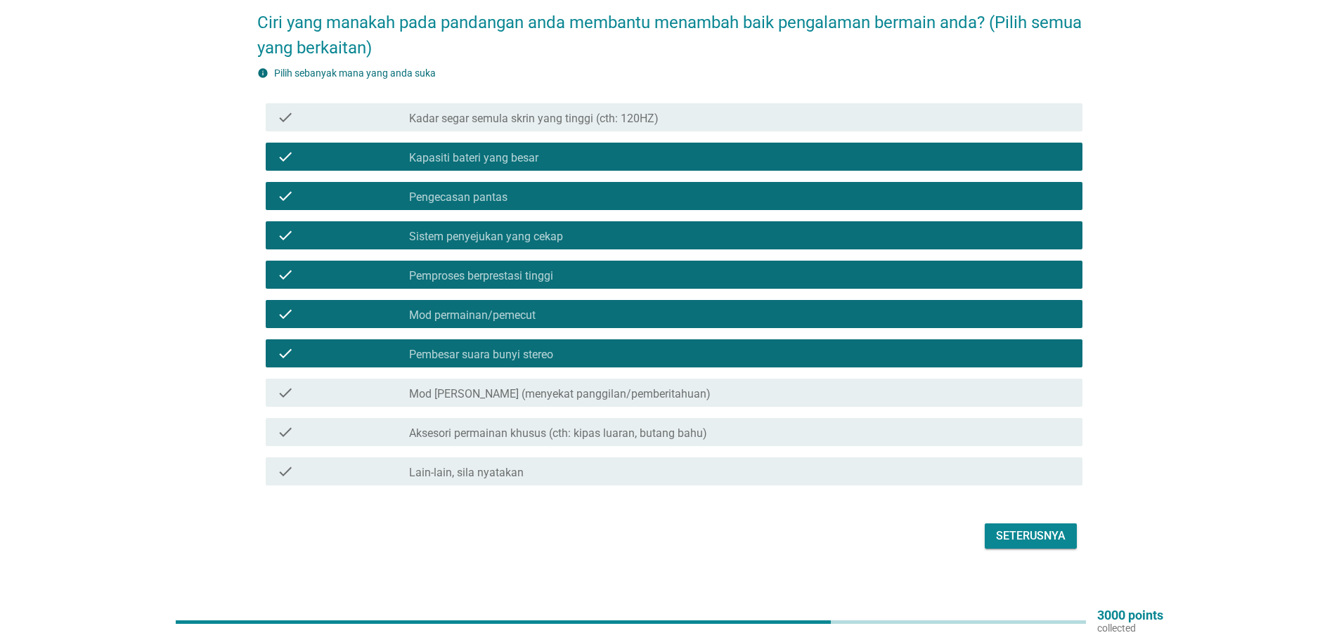
click at [437, 112] on label "Kadar segar semula skrin yang tinggi (cth: 120HZ)" at bounding box center [533, 119] width 249 height 14
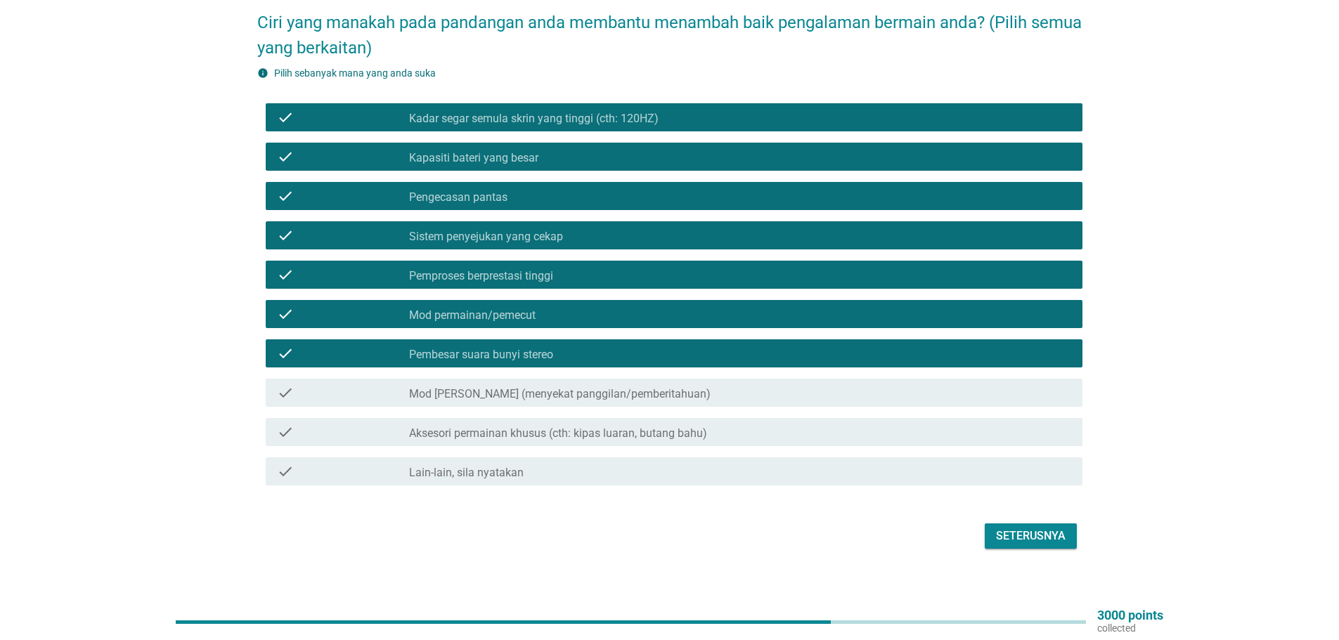
click at [1014, 528] on div "Seterusnya" at bounding box center [1031, 536] width 70 height 17
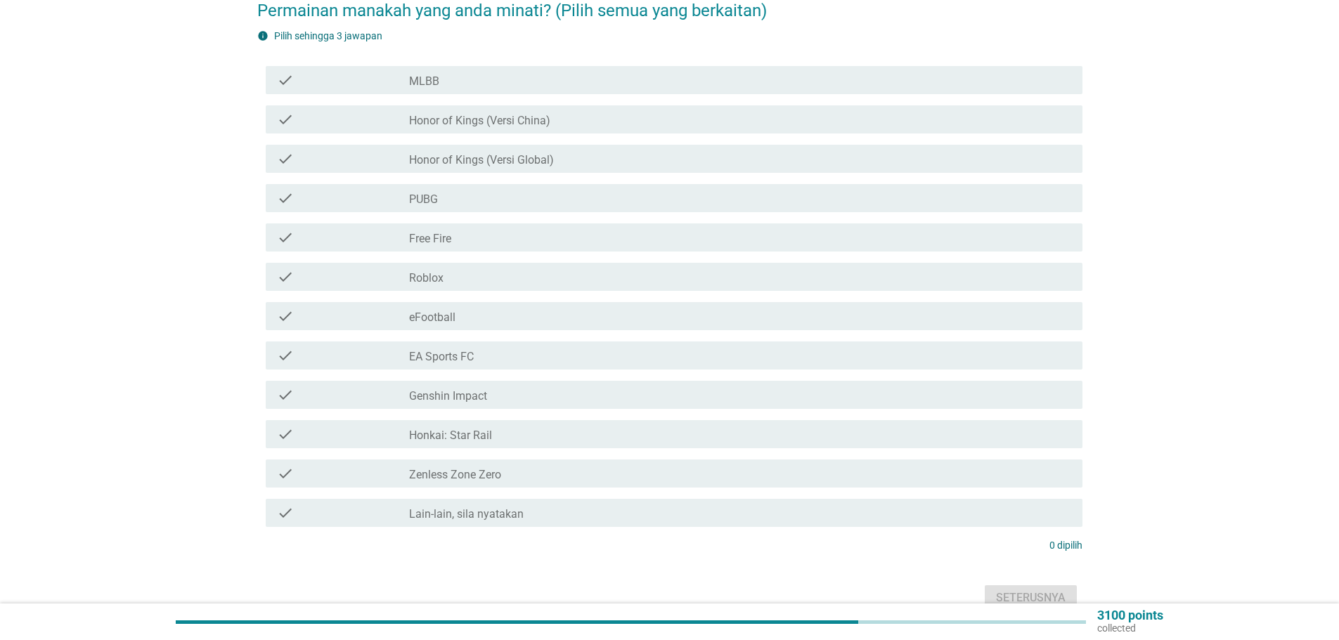
scroll to position [141, 0]
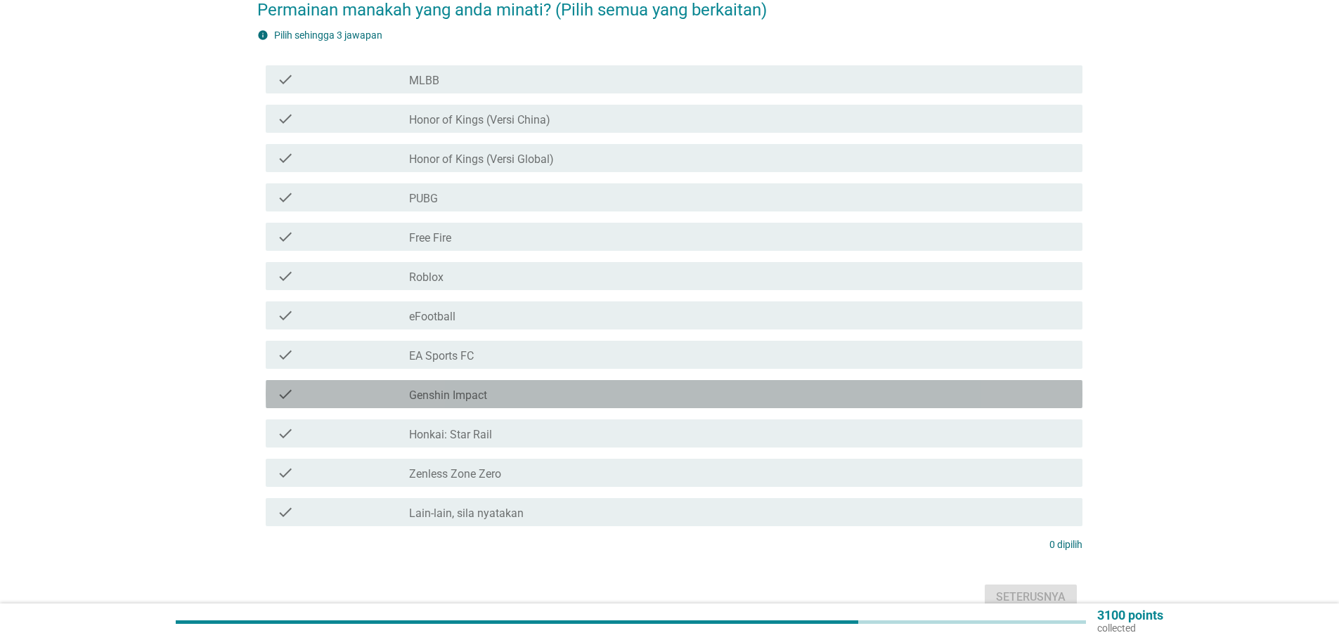
click at [429, 389] on label "Genshin Impact" at bounding box center [448, 396] width 78 height 14
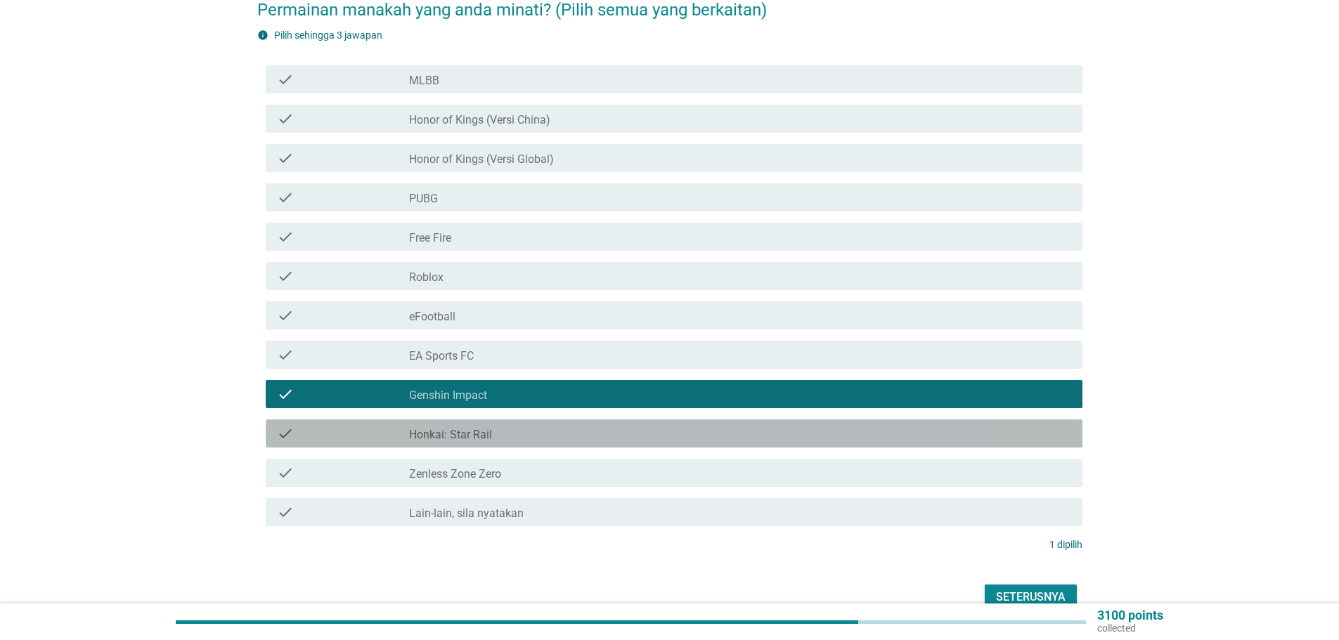
click at [432, 428] on label "Honkai: Star Rail" at bounding box center [450, 435] width 83 height 14
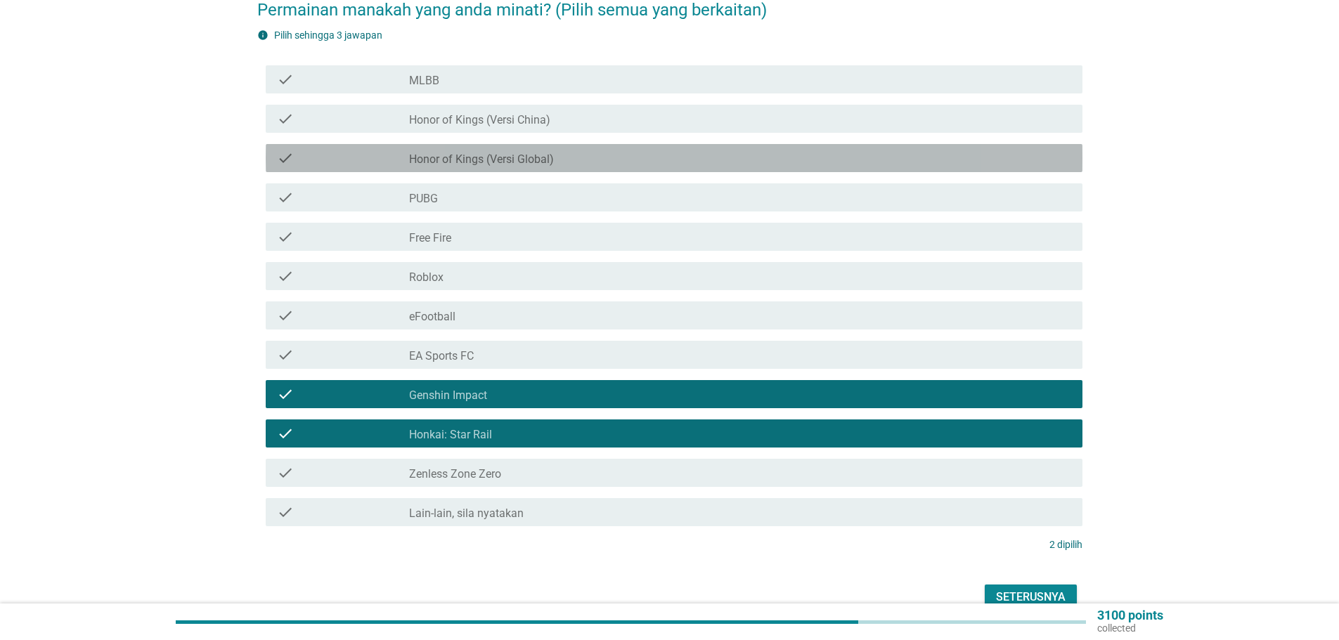
click at [409, 155] on div at bounding box center [409, 159] width 1 height 8
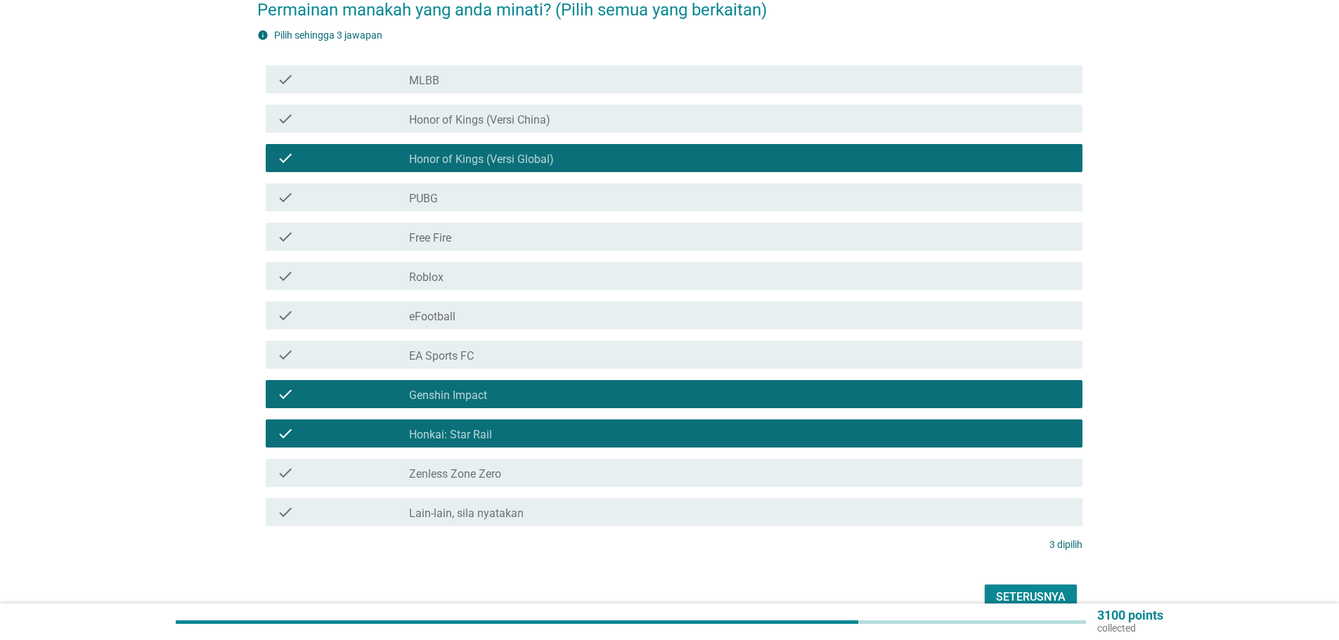
click at [1017, 589] on div "Seterusnya" at bounding box center [1031, 597] width 70 height 17
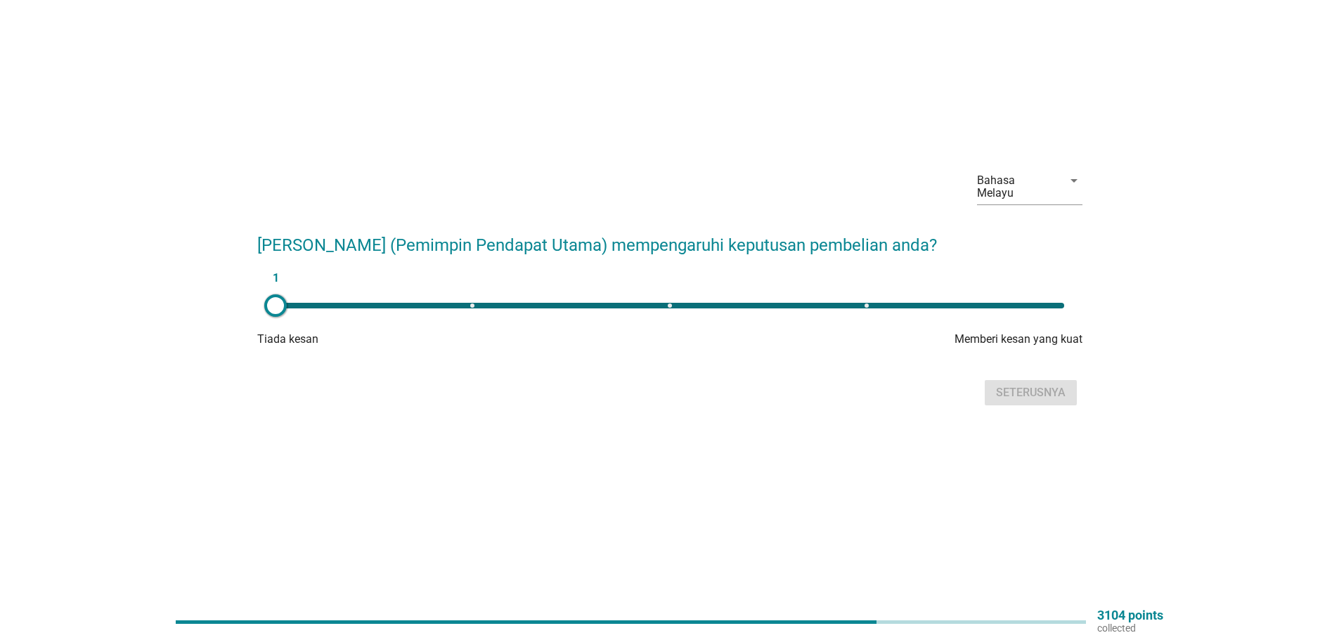
scroll to position [0, 0]
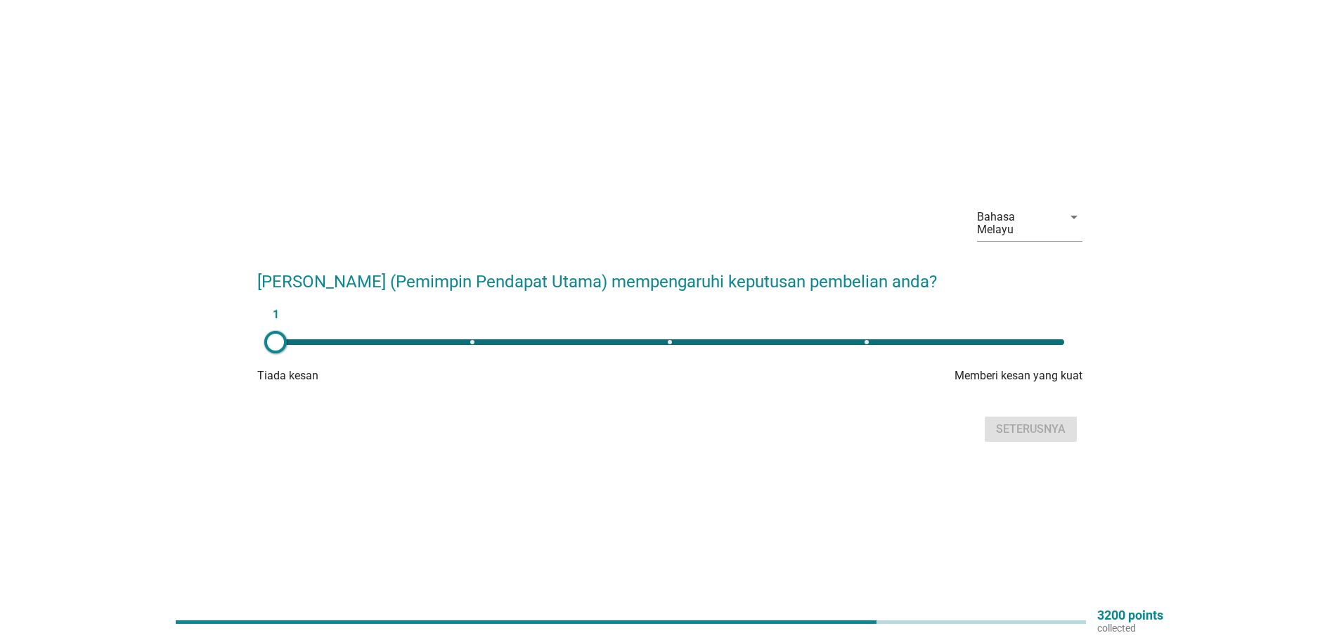
click at [1060, 339] on div "1" at bounding box center [669, 342] width 788 height 6
type input "5"
click at [1039, 424] on div "Seterusnya" at bounding box center [1031, 429] width 70 height 17
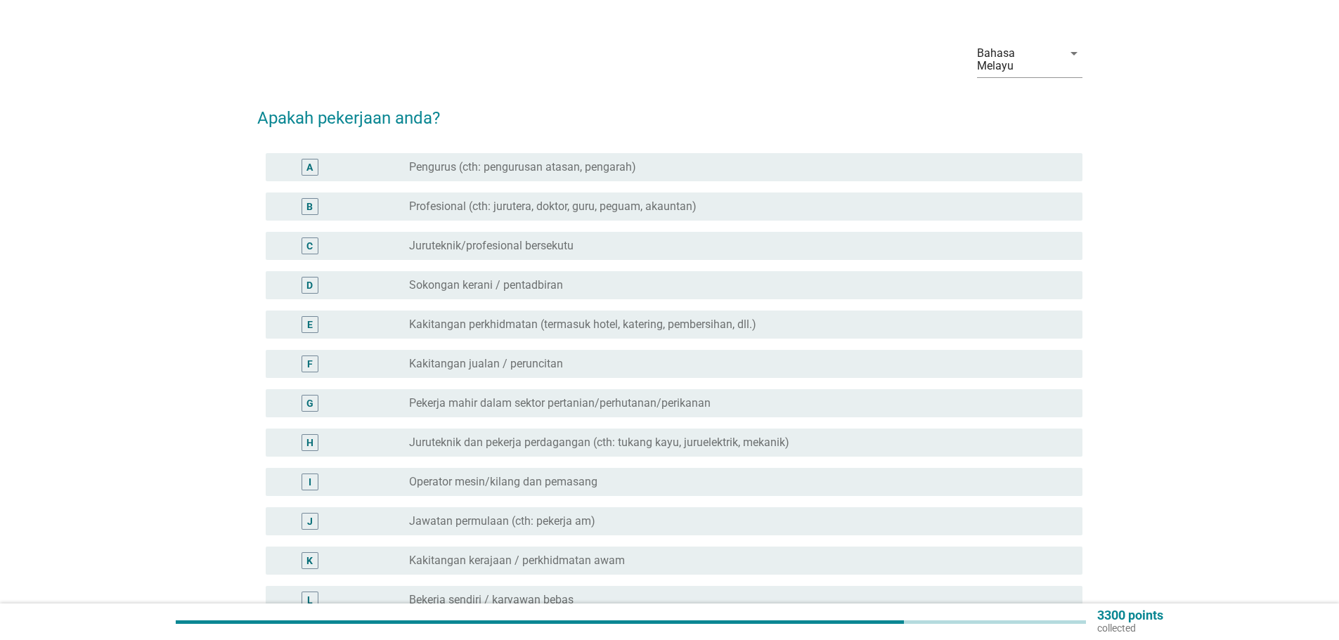
scroll to position [70, 0]
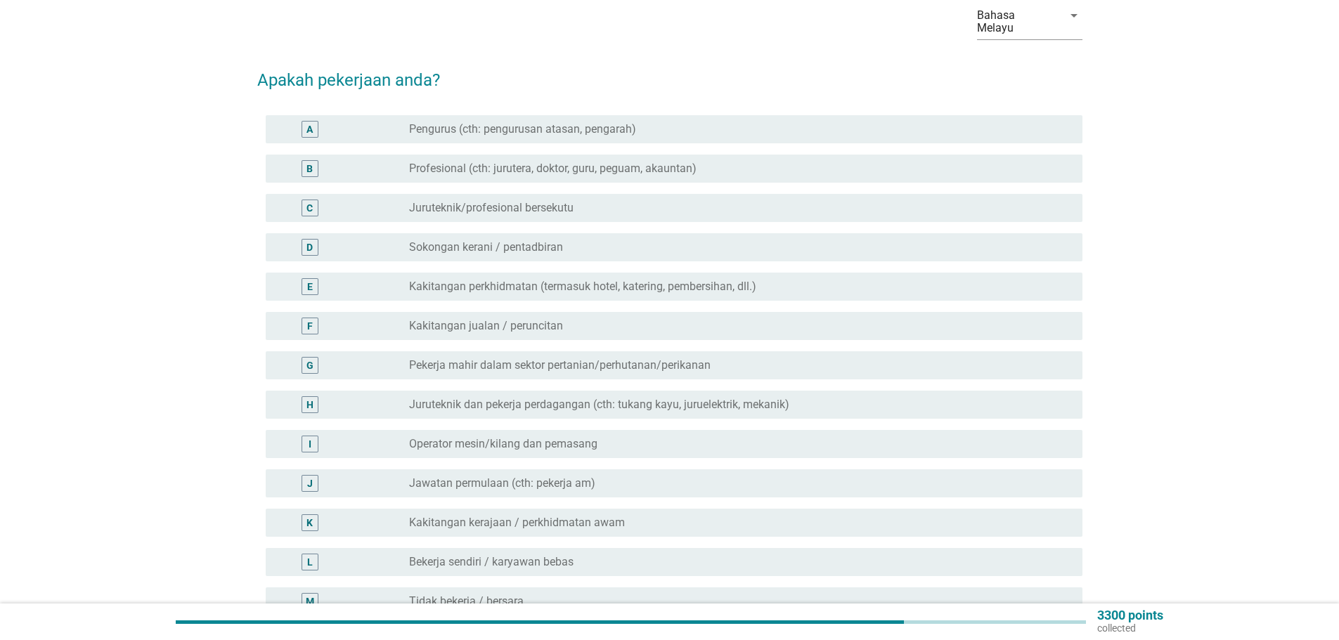
click at [525, 240] on label "Sokongan kerani / pentadbiran" at bounding box center [486, 247] width 154 height 14
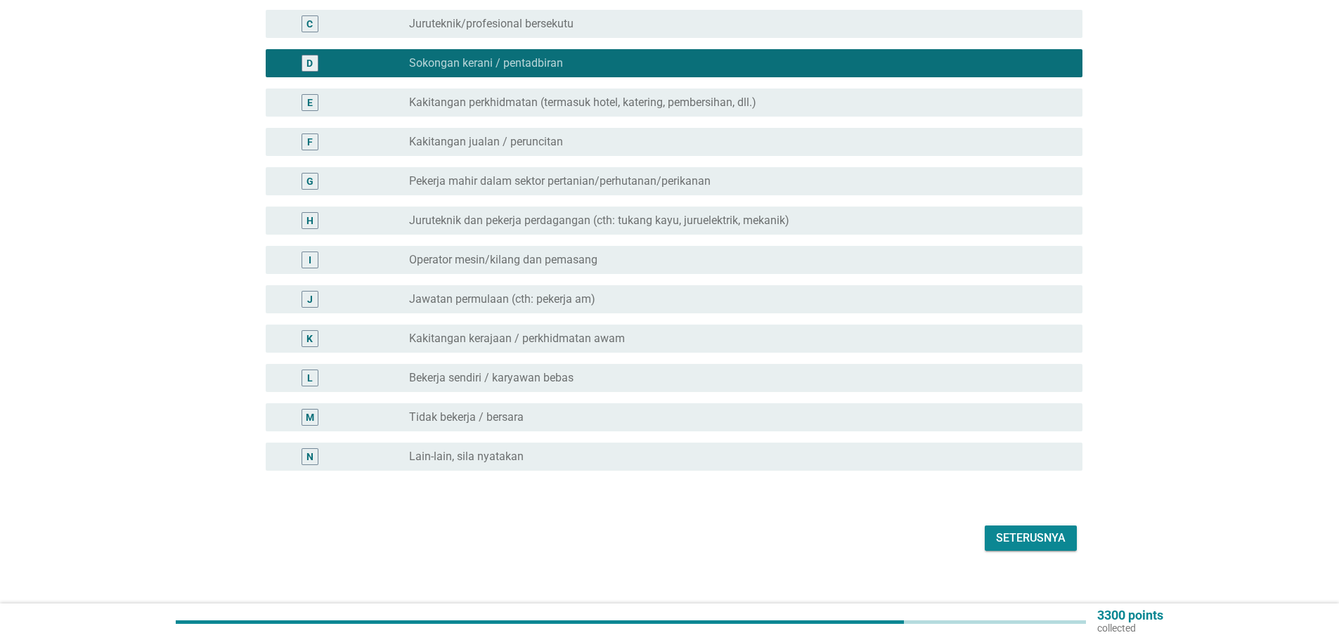
scroll to position [257, 0]
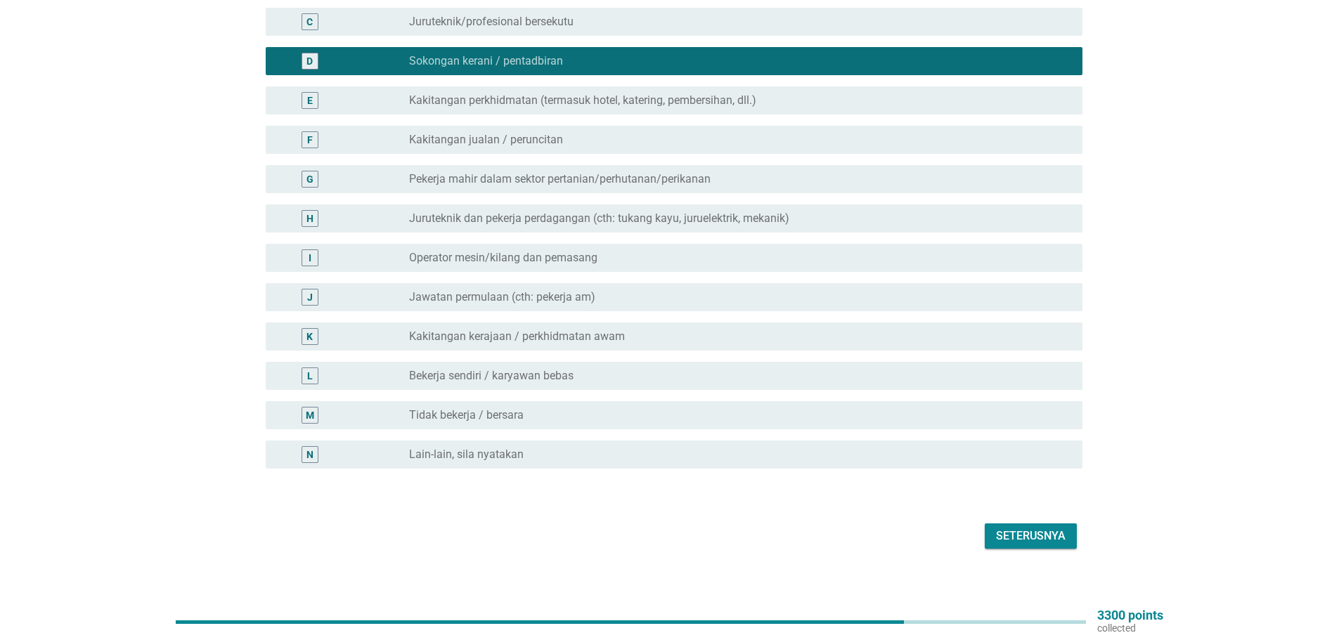
click at [1043, 530] on div "Seterusnya" at bounding box center [1031, 536] width 70 height 17
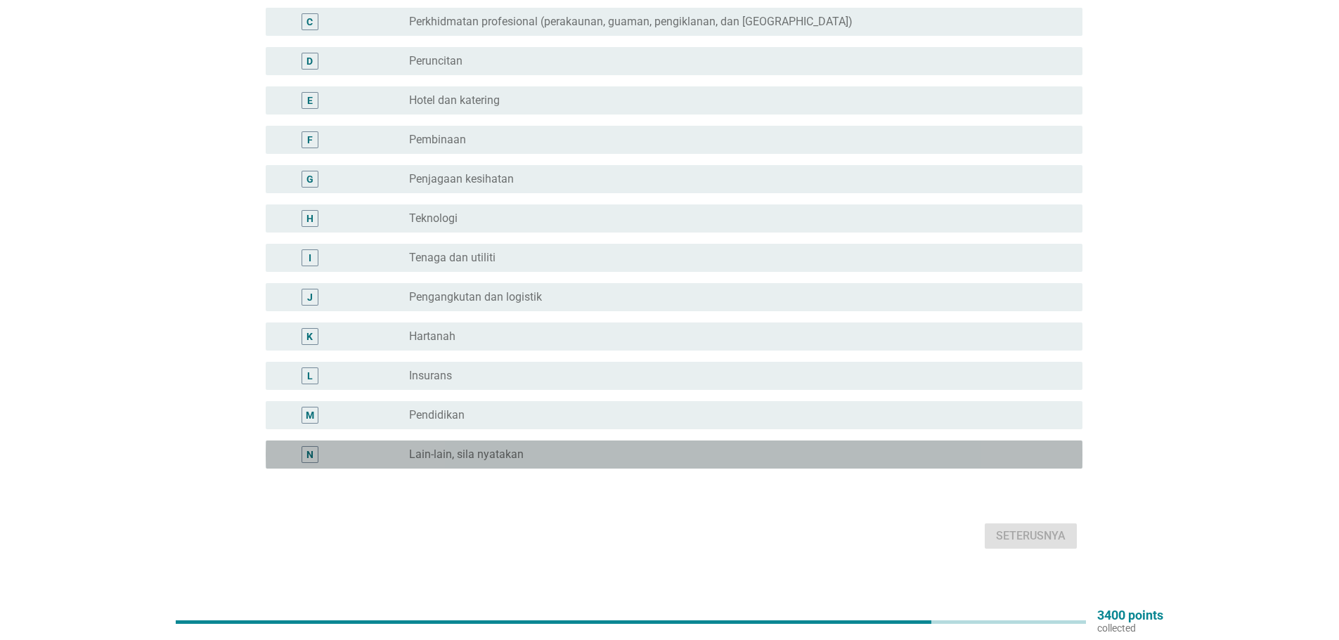
click at [577, 448] on div "radio_button_unchecked Lain-lain, sila nyatakan" at bounding box center [734, 455] width 651 height 14
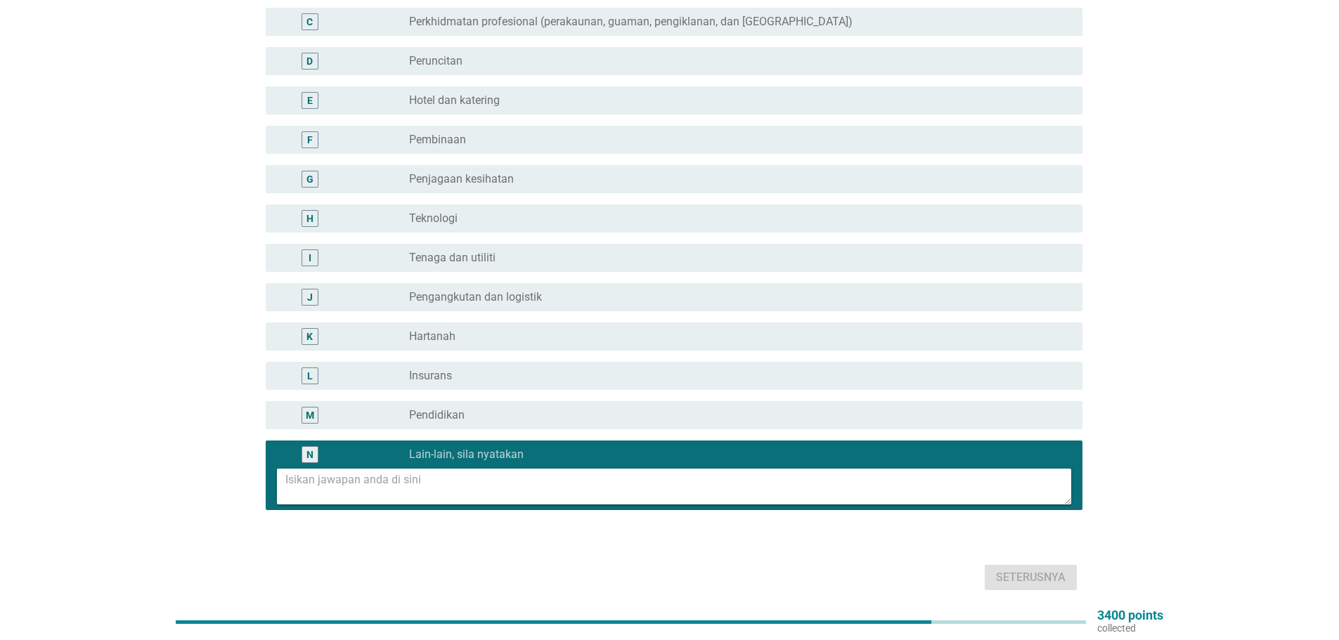
click at [499, 469] on textarea at bounding box center [678, 487] width 786 height 36
type textarea "Kerajaan"
click at [1025, 569] on div "Seterusnya" at bounding box center [1031, 577] width 70 height 17
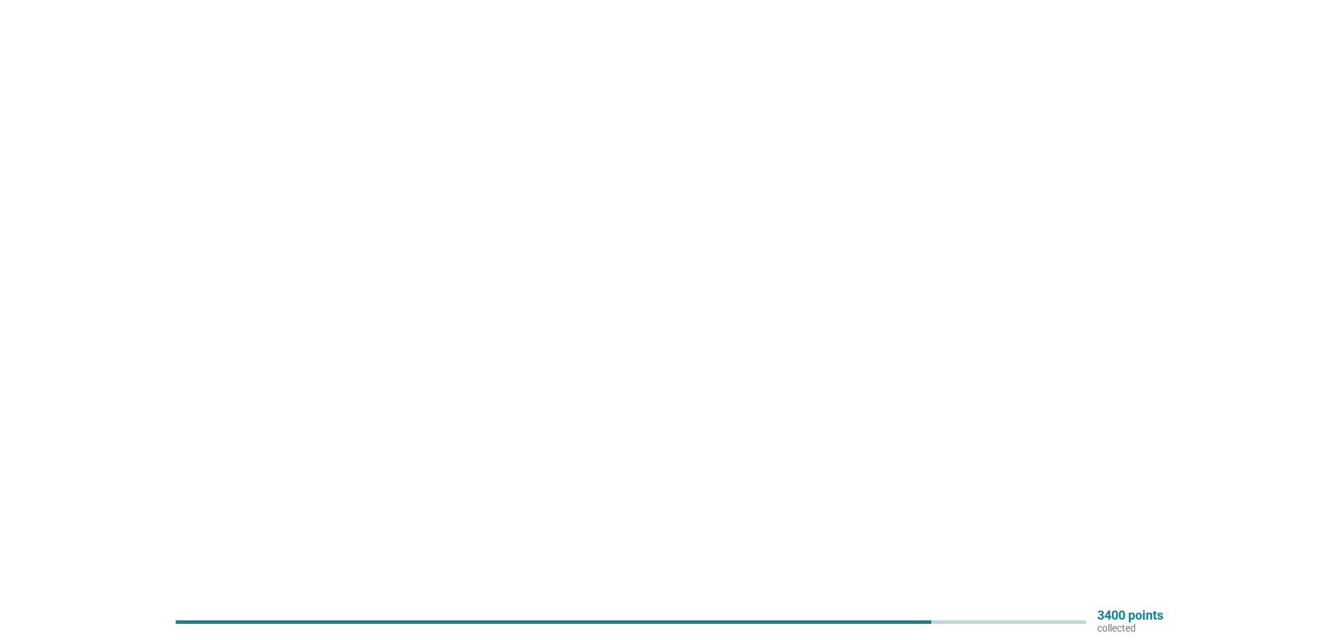
scroll to position [0, 0]
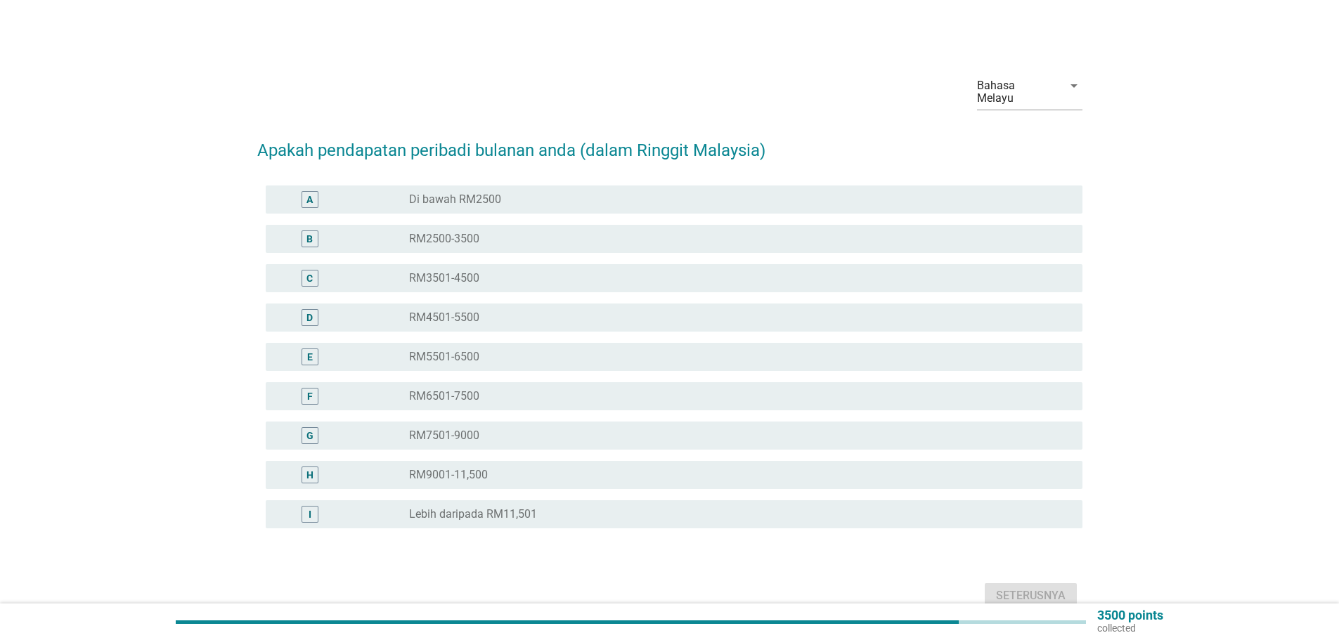
click at [427, 232] on label "RM2500-3500" at bounding box center [444, 239] width 70 height 14
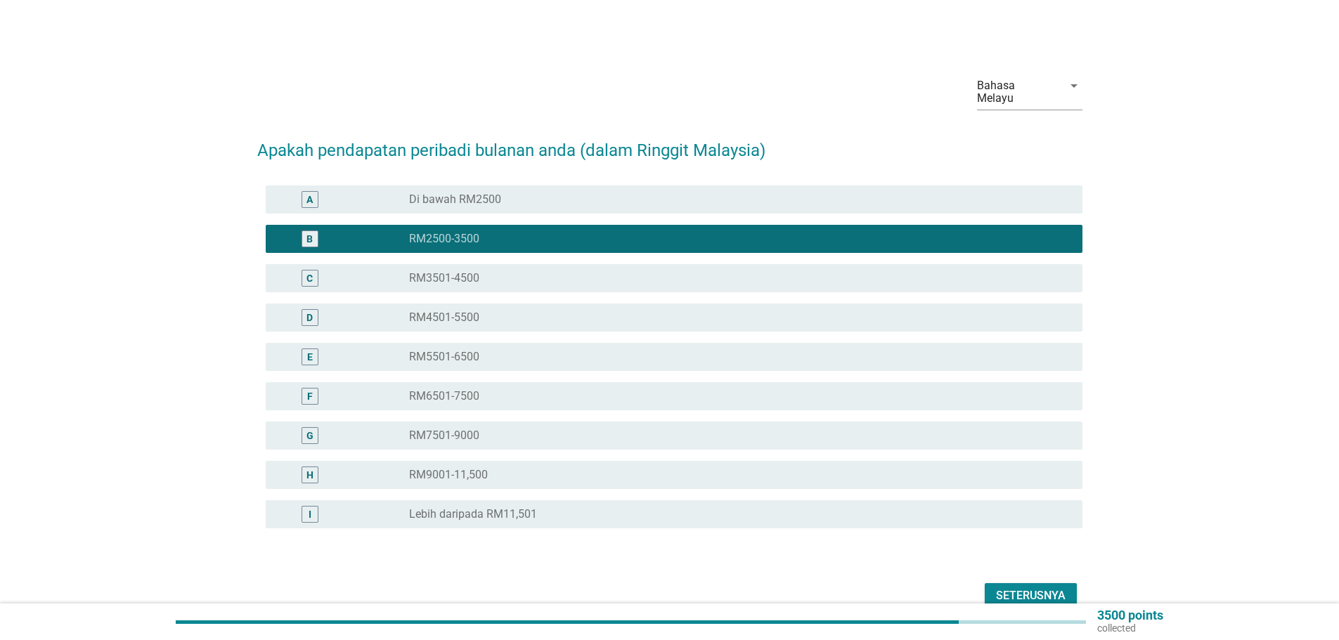
click at [1001, 587] on div "Seterusnya" at bounding box center [1031, 595] width 70 height 17
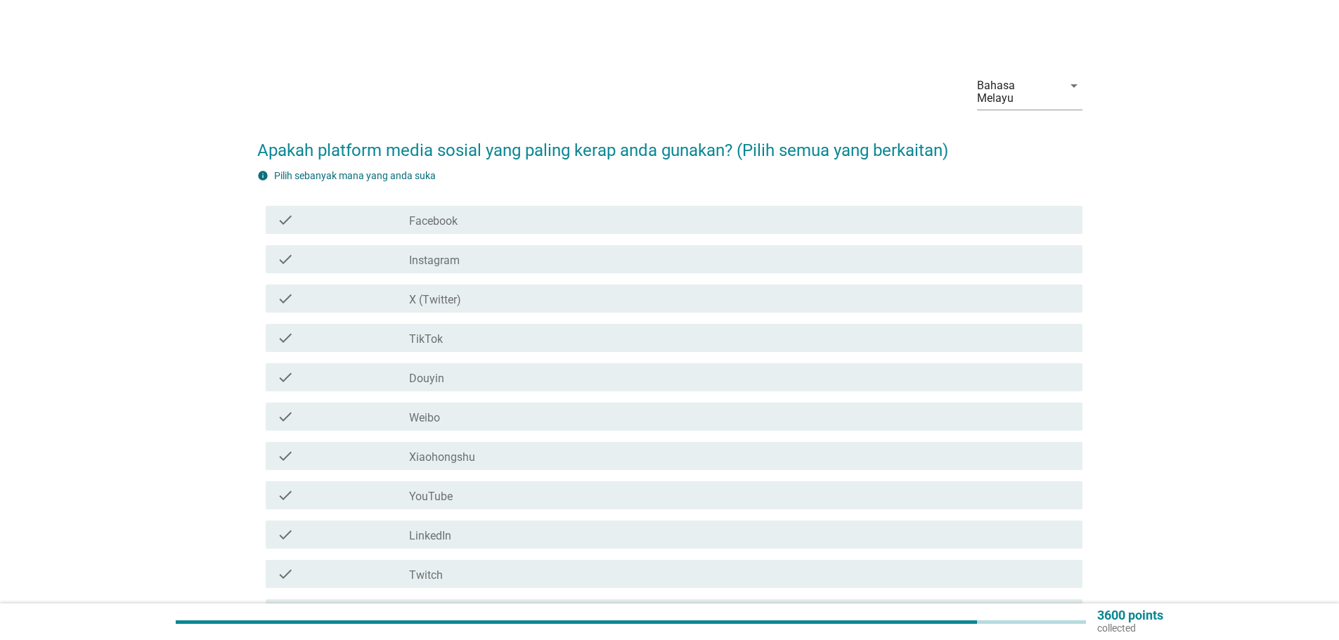
click at [357, 212] on div "check" at bounding box center [343, 220] width 132 height 17
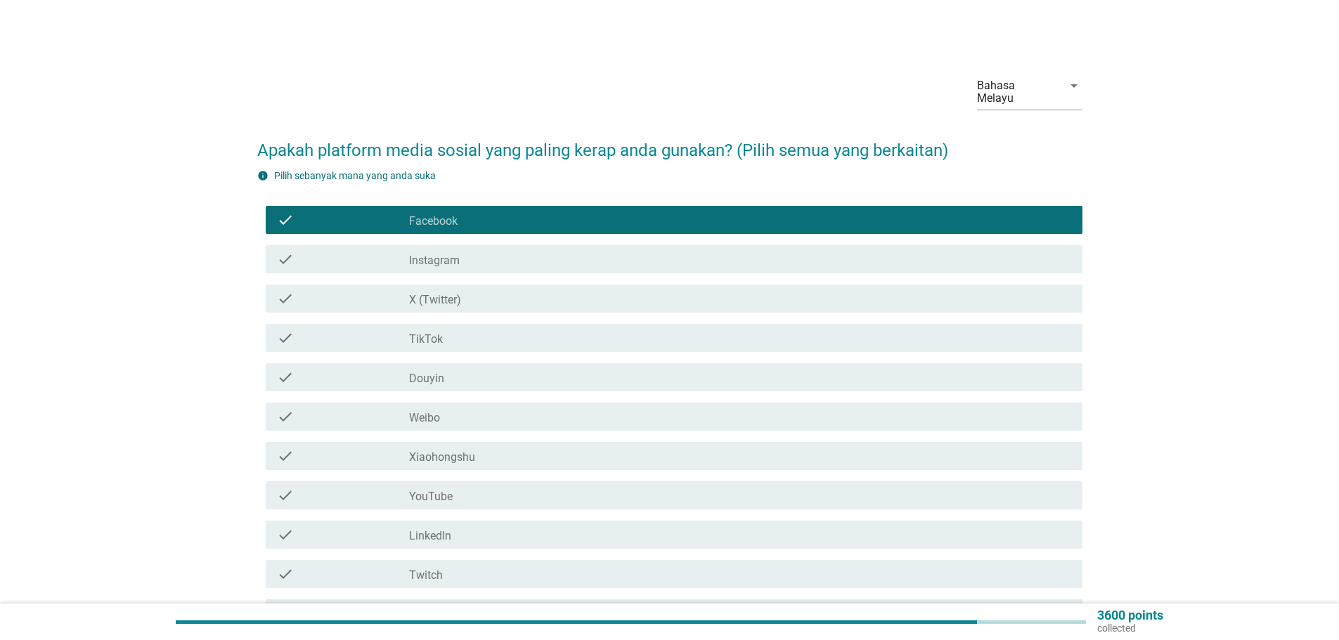
click at [363, 251] on div "check" at bounding box center [343, 259] width 132 height 17
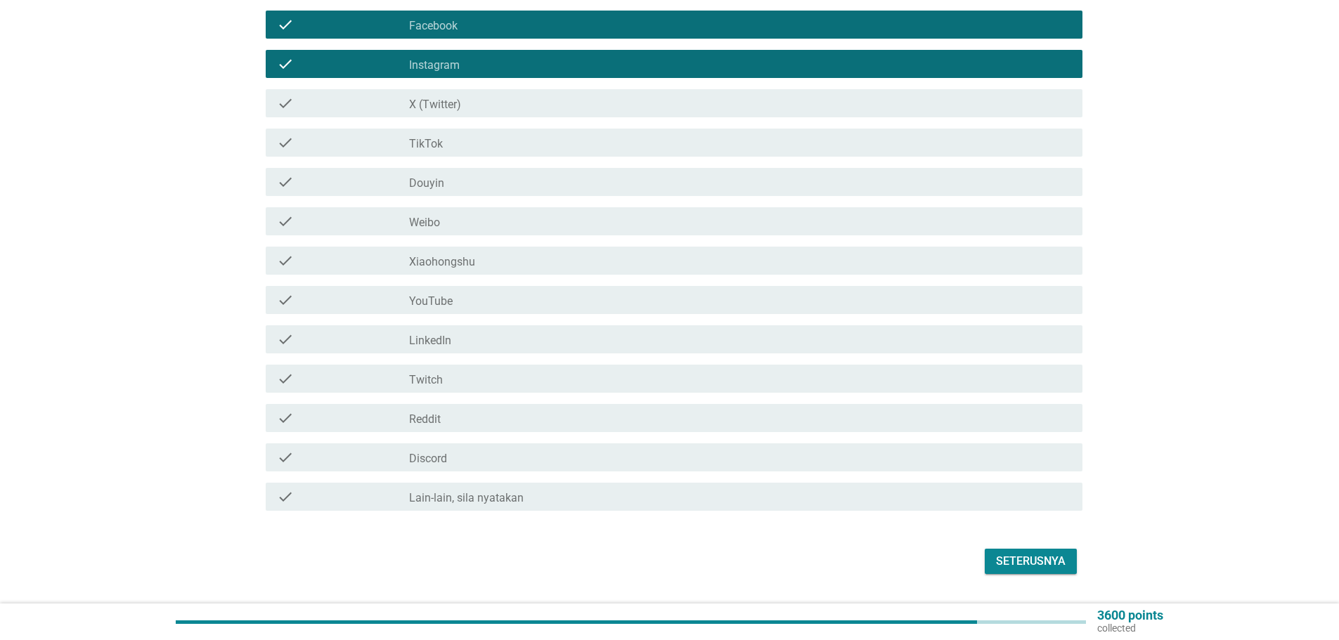
scroll to position [211, 0]
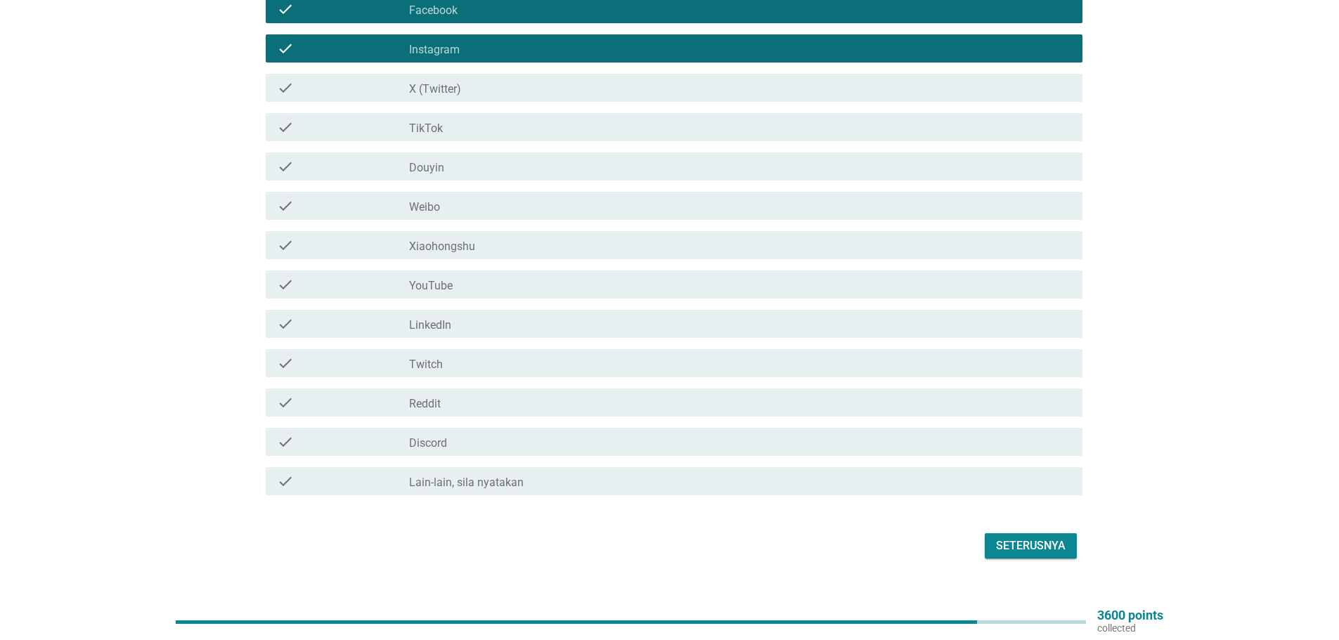
click at [324, 119] on div "check" at bounding box center [343, 127] width 132 height 17
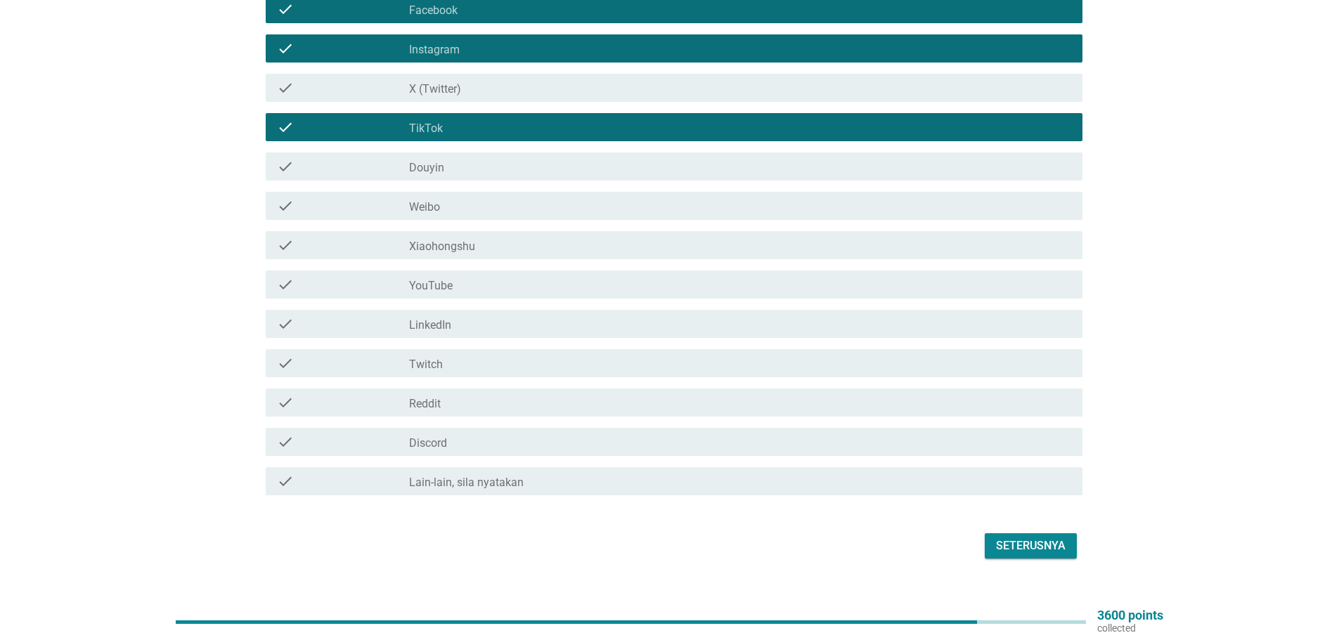
click at [1041, 538] on div "Seterusnya" at bounding box center [1031, 546] width 70 height 17
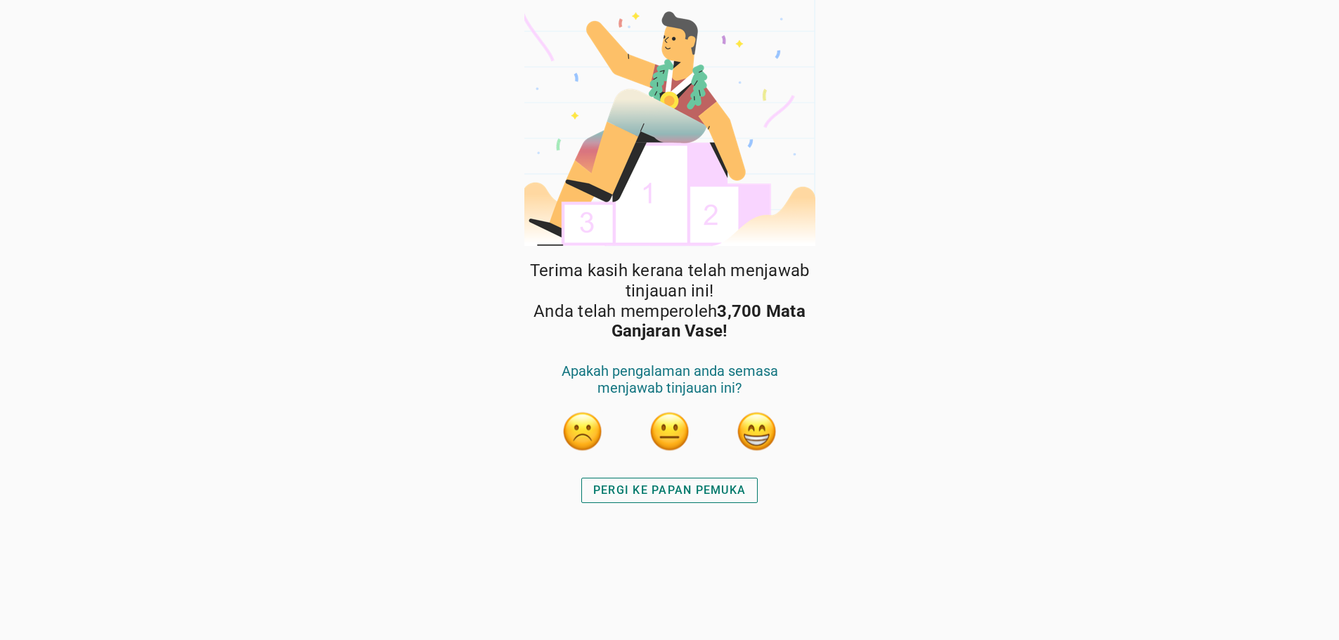
click at [760, 431] on button "button" at bounding box center [757, 431] width 42 height 42
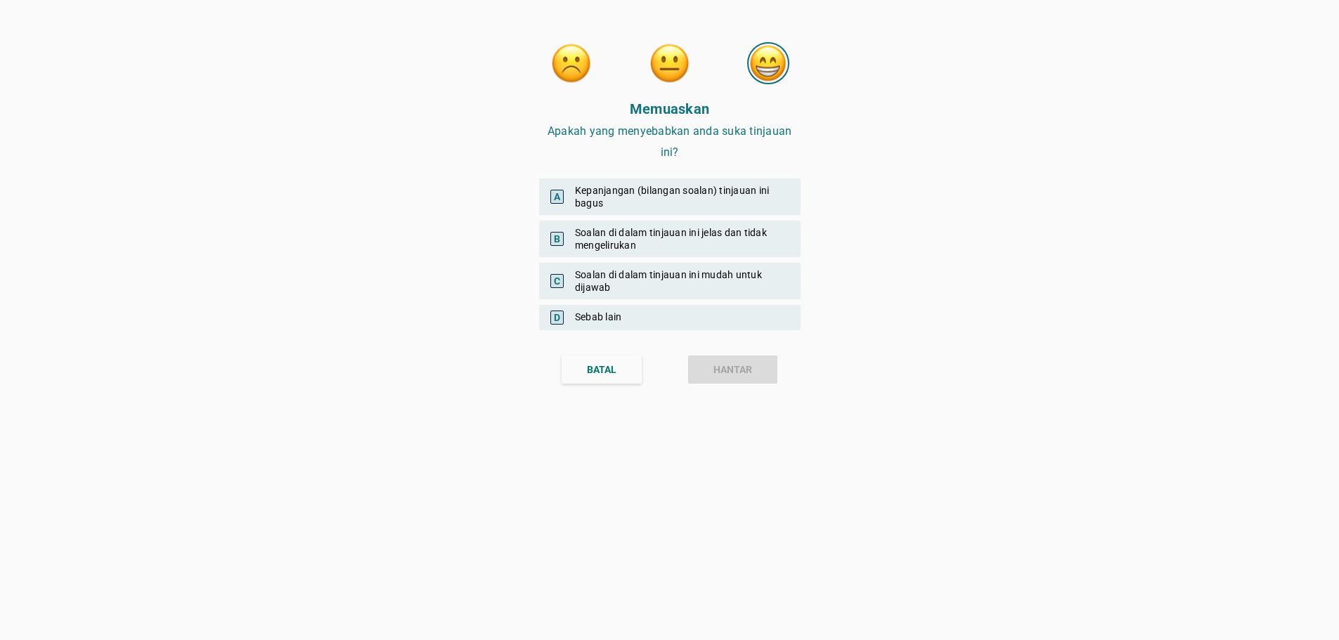
click at [607, 207] on div "A Kepanjangan (bilangan soalan) tinjauan ini bagus" at bounding box center [669, 196] width 261 height 37
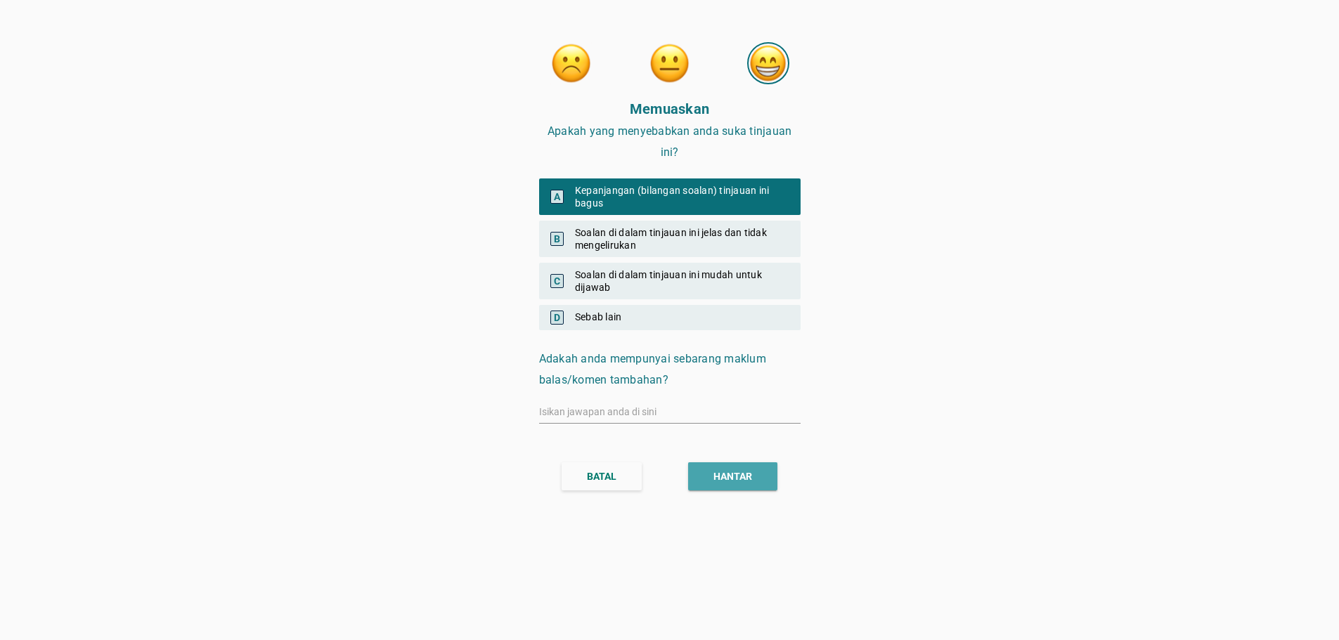
click at [750, 476] on div "HANTAR" at bounding box center [732, 476] width 39 height 15
